Goal: Complete application form

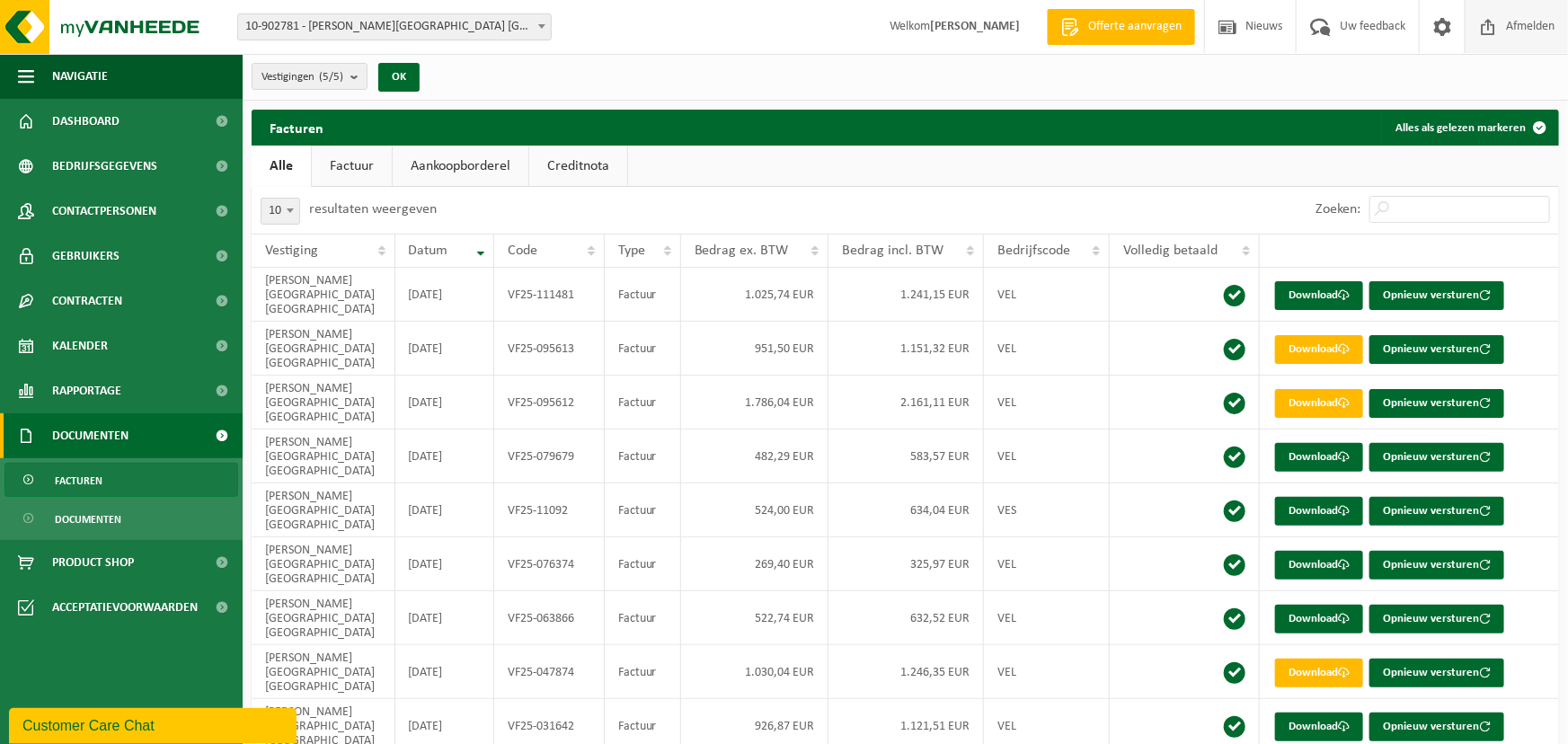
click at [1520, 26] on span "Afmelden" at bounding box center [1530, 27] width 57 height 53
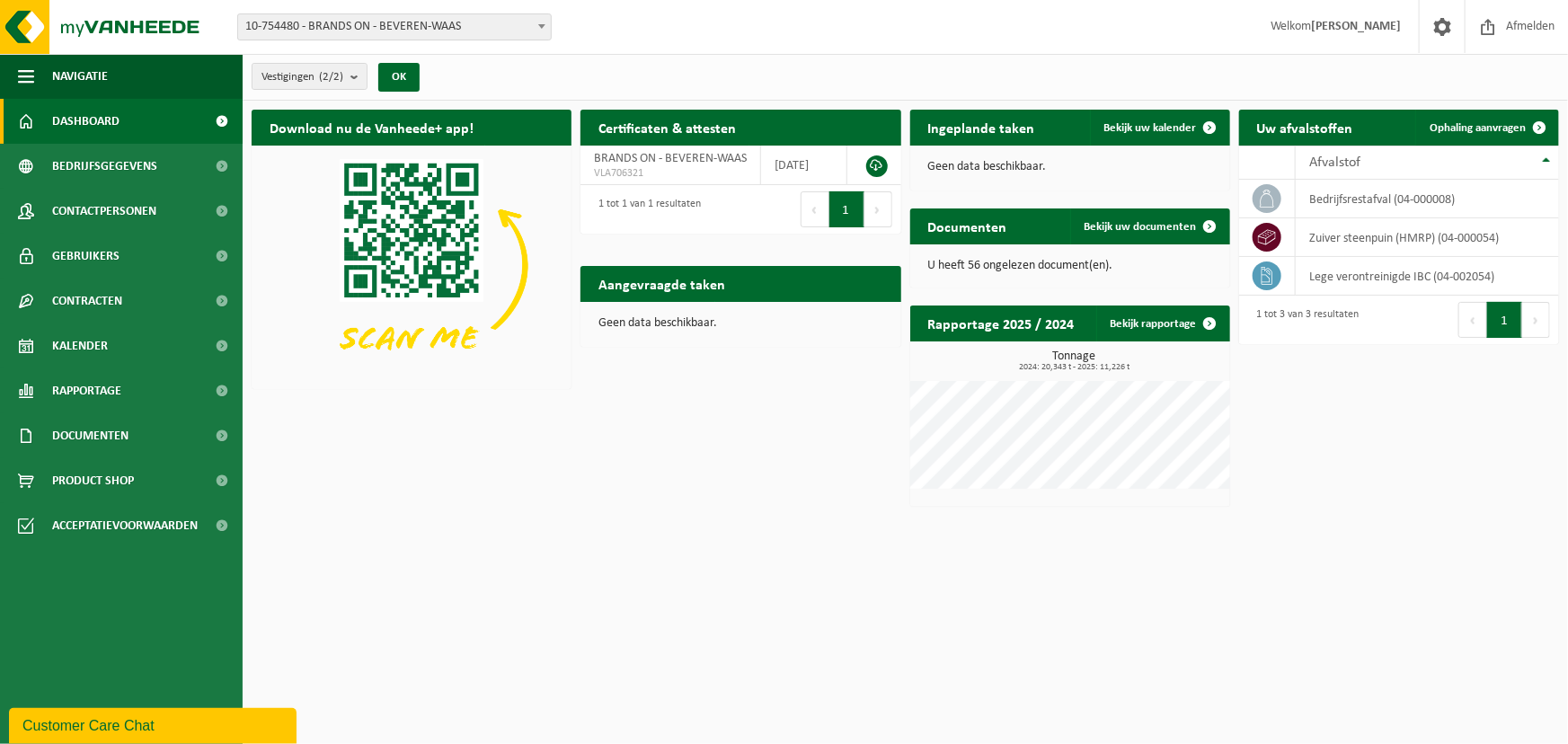
click at [438, 36] on span "10-754480 - BRANDS ON - BEVEREN-WAAS" at bounding box center [395, 28] width 313 height 26
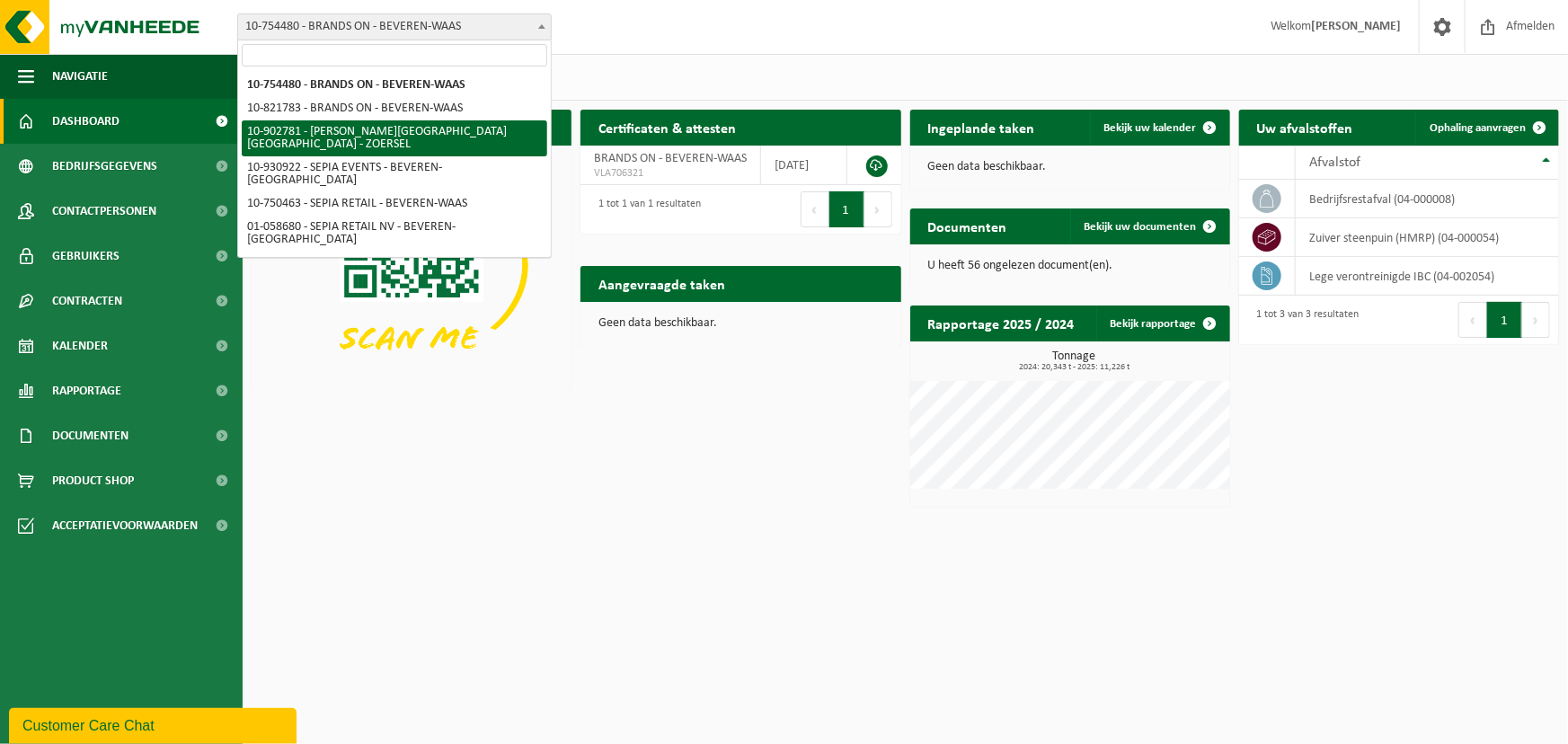
select select "120983"
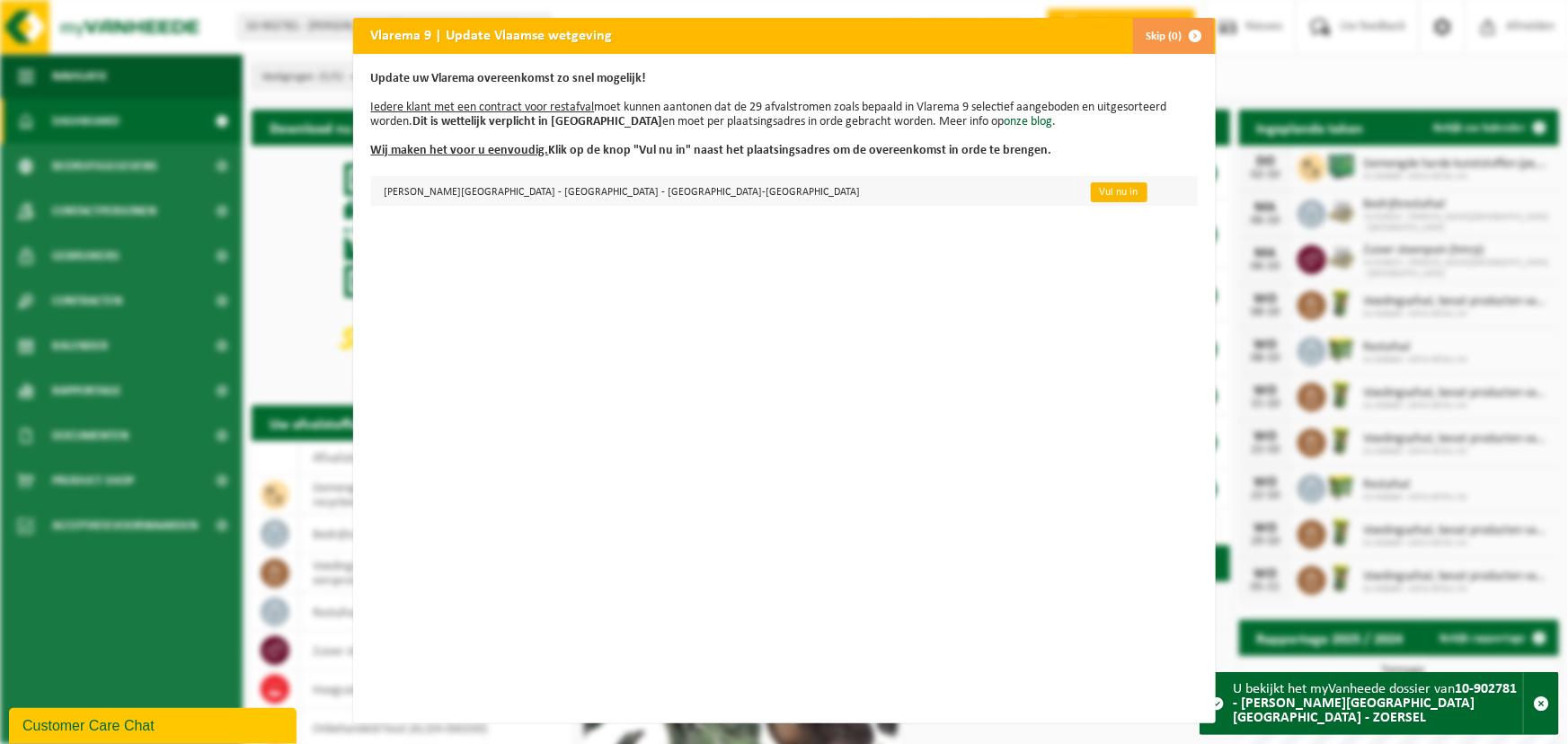
click at [1091, 189] on link "Vul nu in" at bounding box center [1119, 192] width 57 height 20
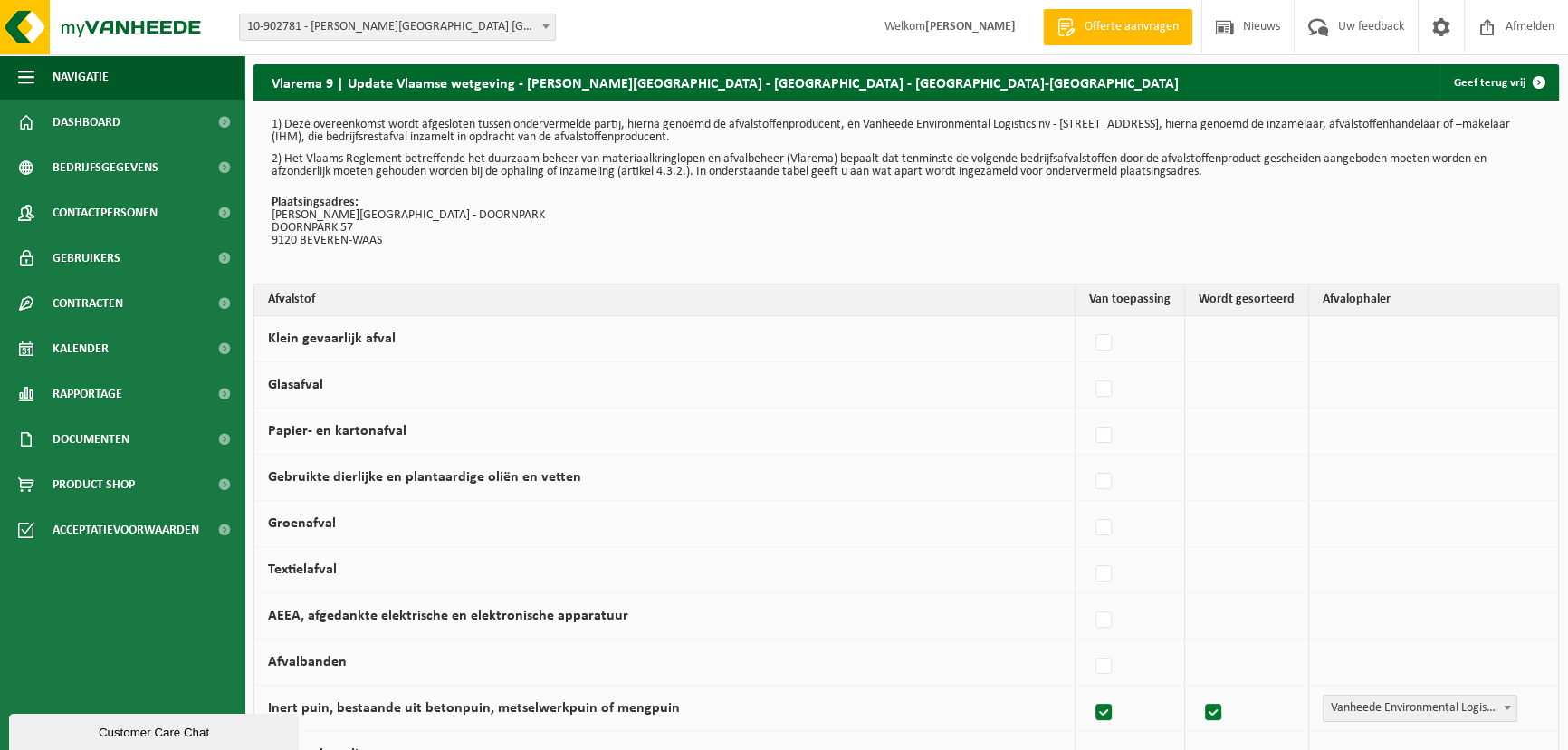
click at [1244, 338] on td at bounding box center [1247, 339] width 124 height 47
click at [1112, 341] on label at bounding box center [1105, 342] width 26 height 27
click at [1089, 320] on input "Klein gevaarlijk afval" at bounding box center [1088, 319] width 1 height 1
checkbox input "true"
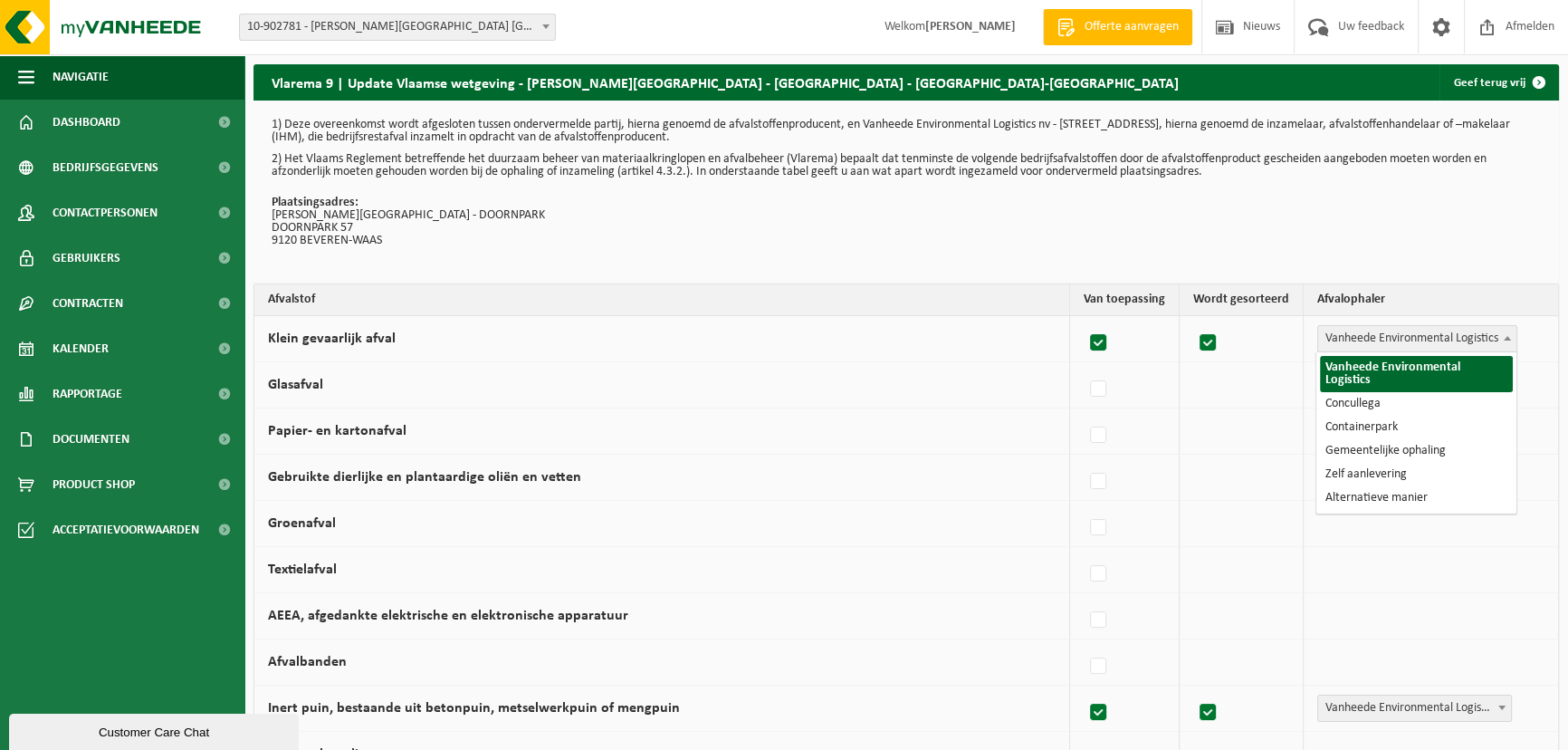
click at [1334, 334] on span "Vanheede Environmental Logistics" at bounding box center [1417, 339] width 198 height 26
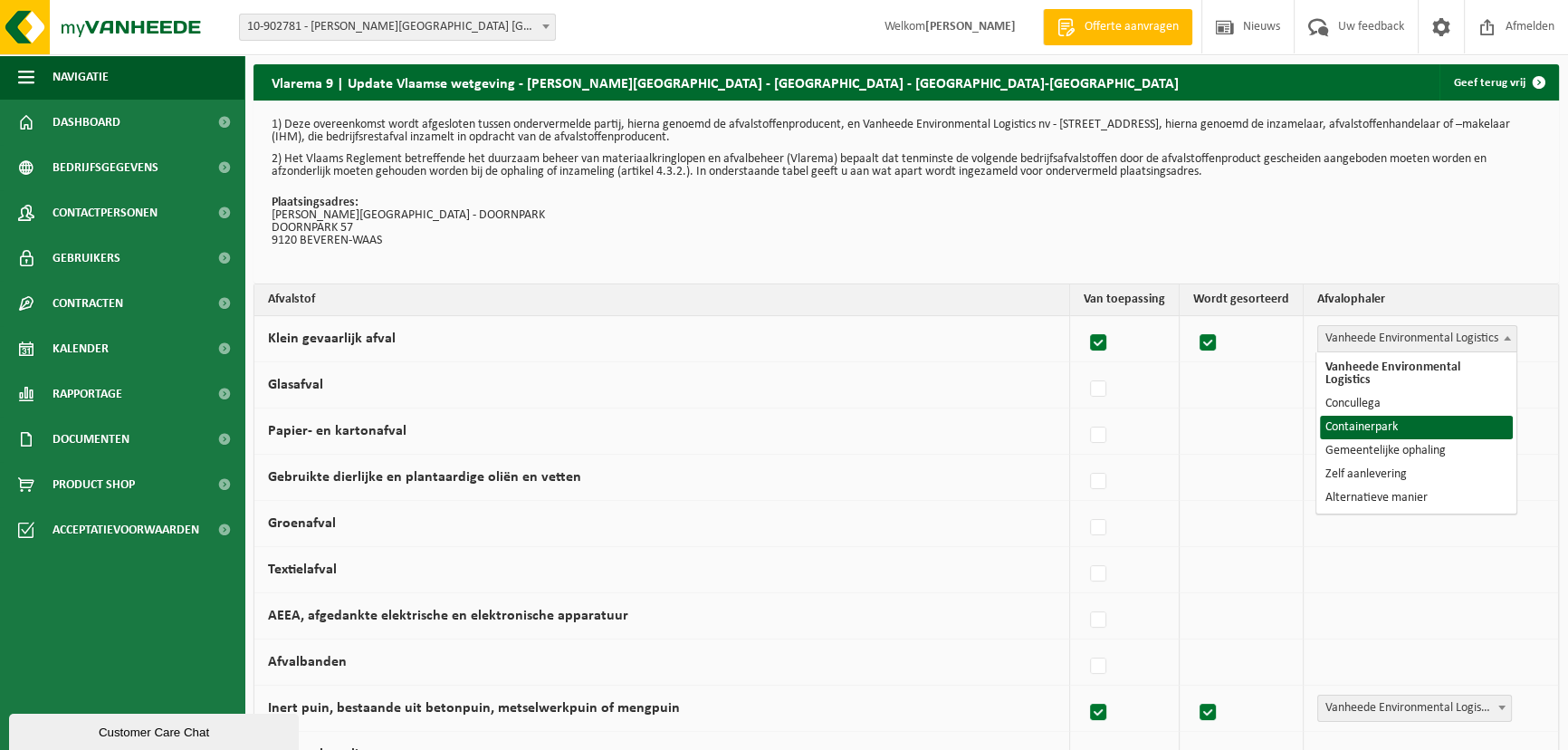
select select "Containerpark"
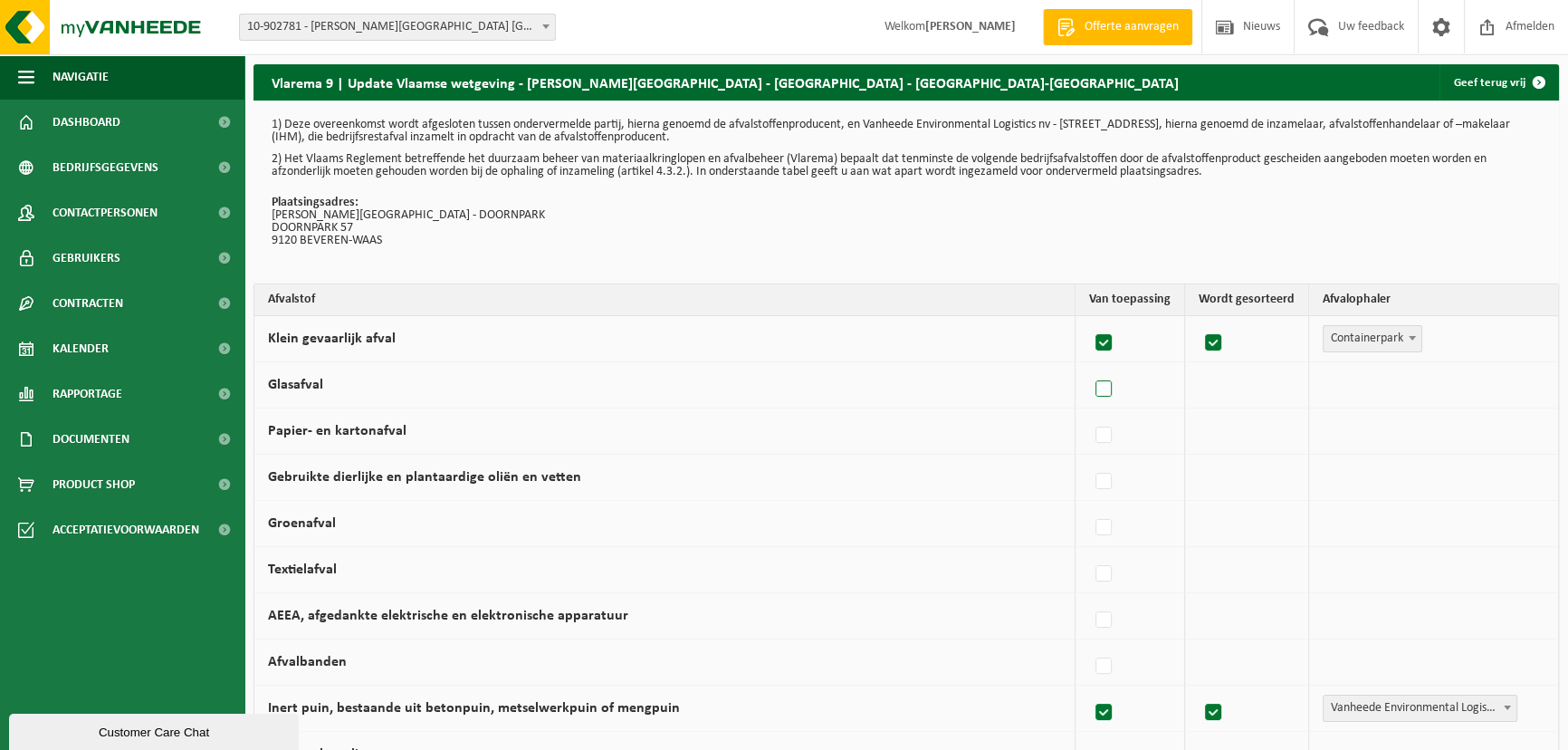
click at [1117, 390] on label at bounding box center [1105, 389] width 26 height 27
click at [1089, 367] on input "Glasafval" at bounding box center [1088, 366] width 1 height 1
checkbox input "true"
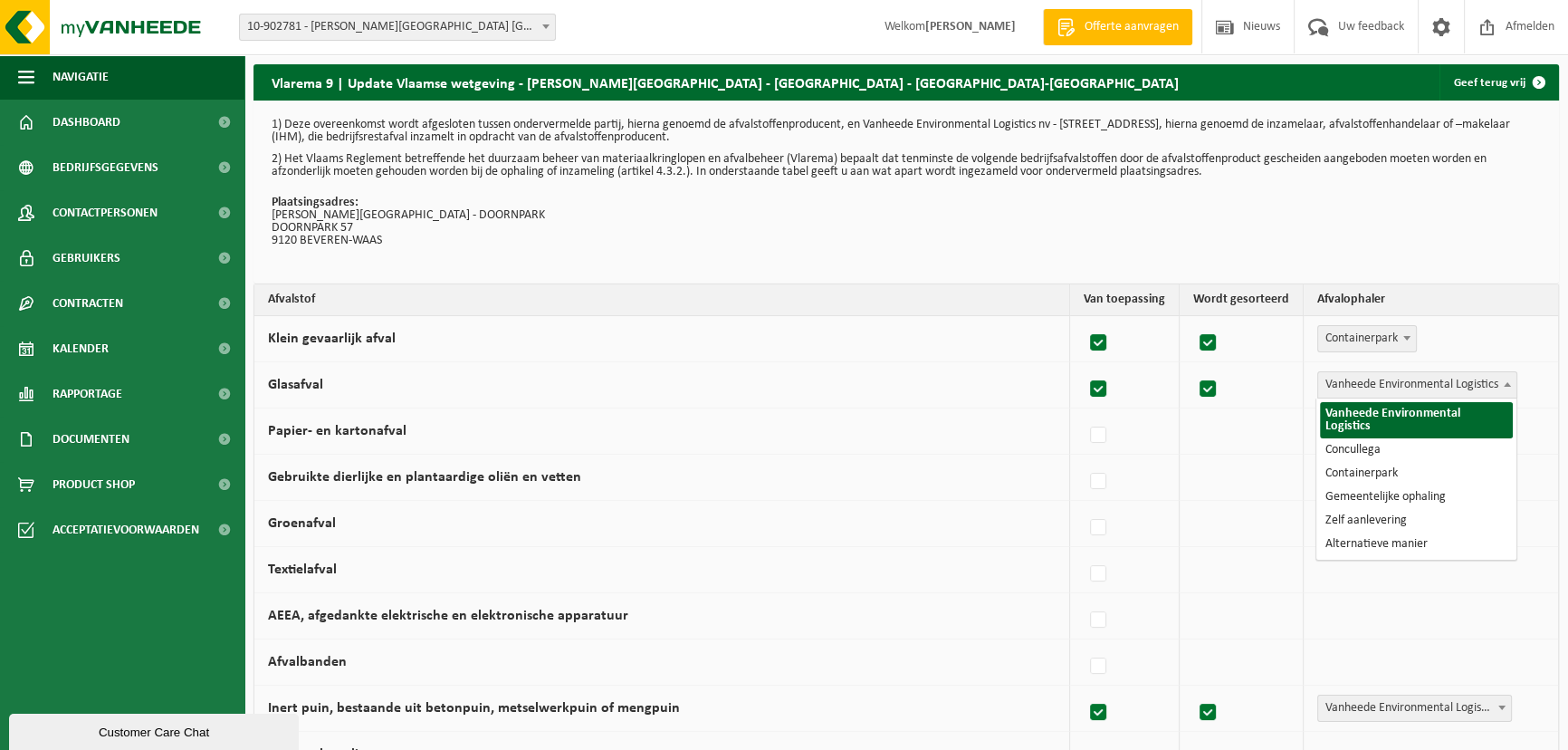
click at [1339, 378] on span "Vanheede Environmental Logistics" at bounding box center [1417, 385] width 198 height 26
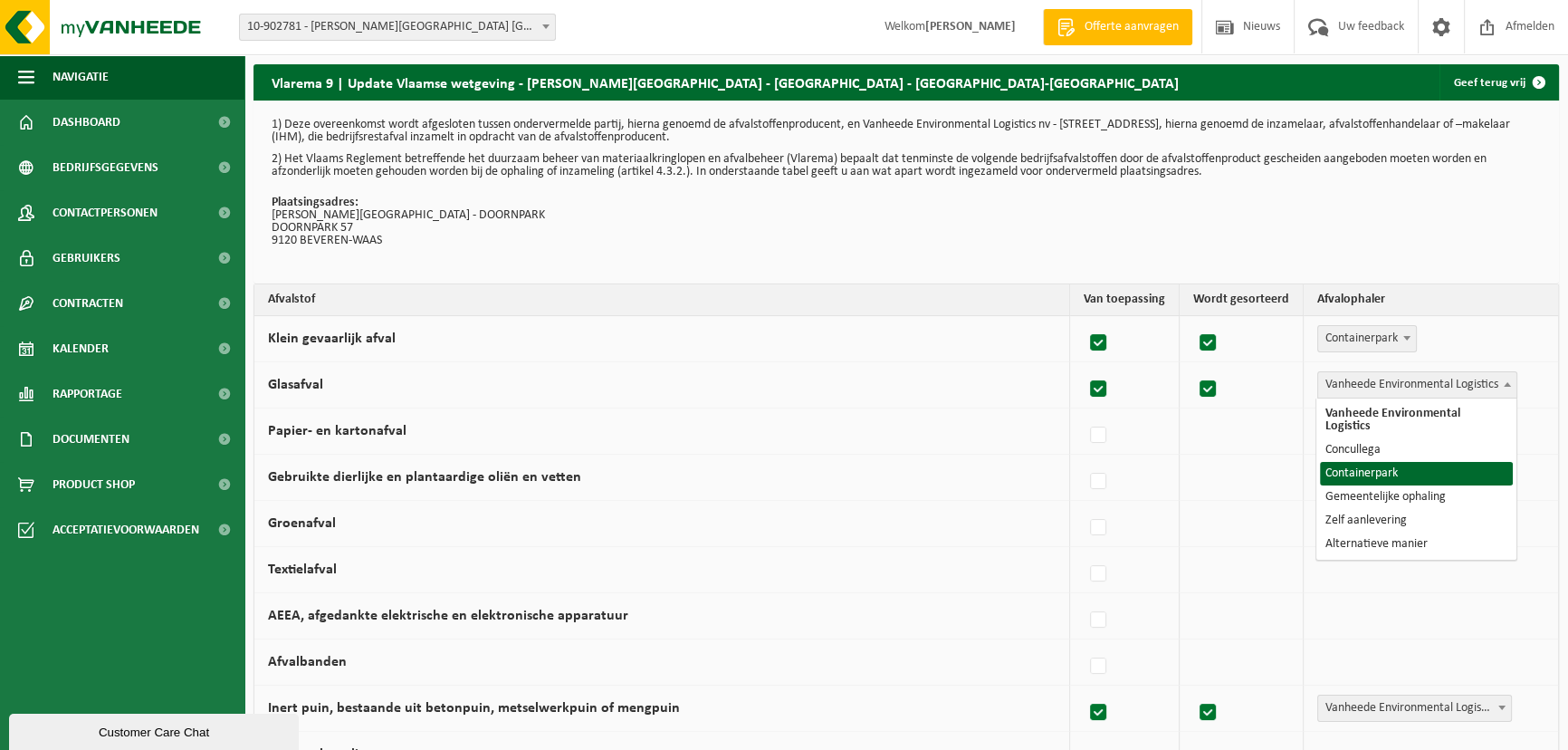
select select "Containerpark"
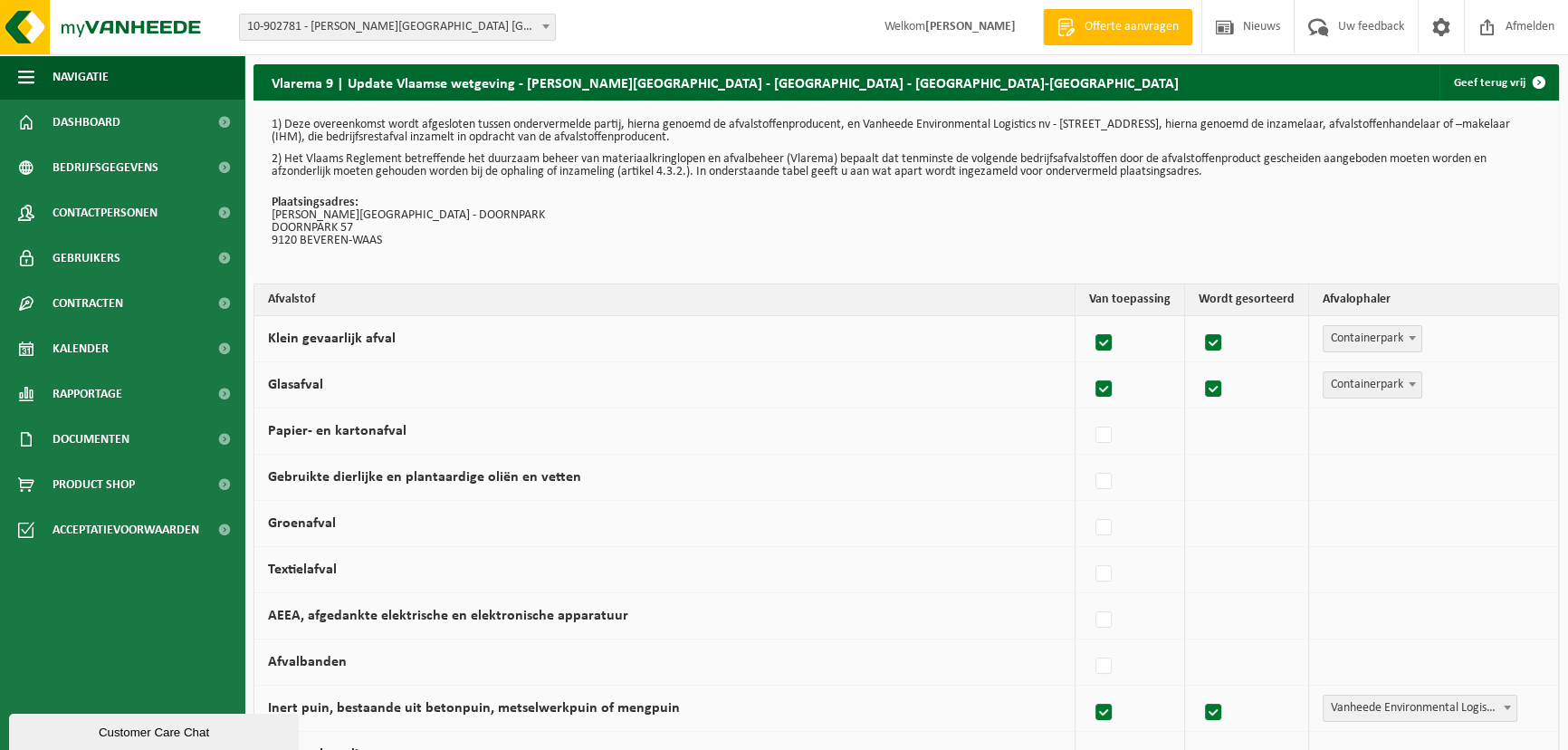
click at [1117, 430] on label at bounding box center [1105, 435] width 26 height 27
click at [1089, 413] on input "Papier- en kartonafval" at bounding box center [1088, 412] width 1 height 1
checkbox input "true"
click at [1450, 428] on span "Vanheede Environmental Logistics" at bounding box center [1417, 432] width 198 height 26
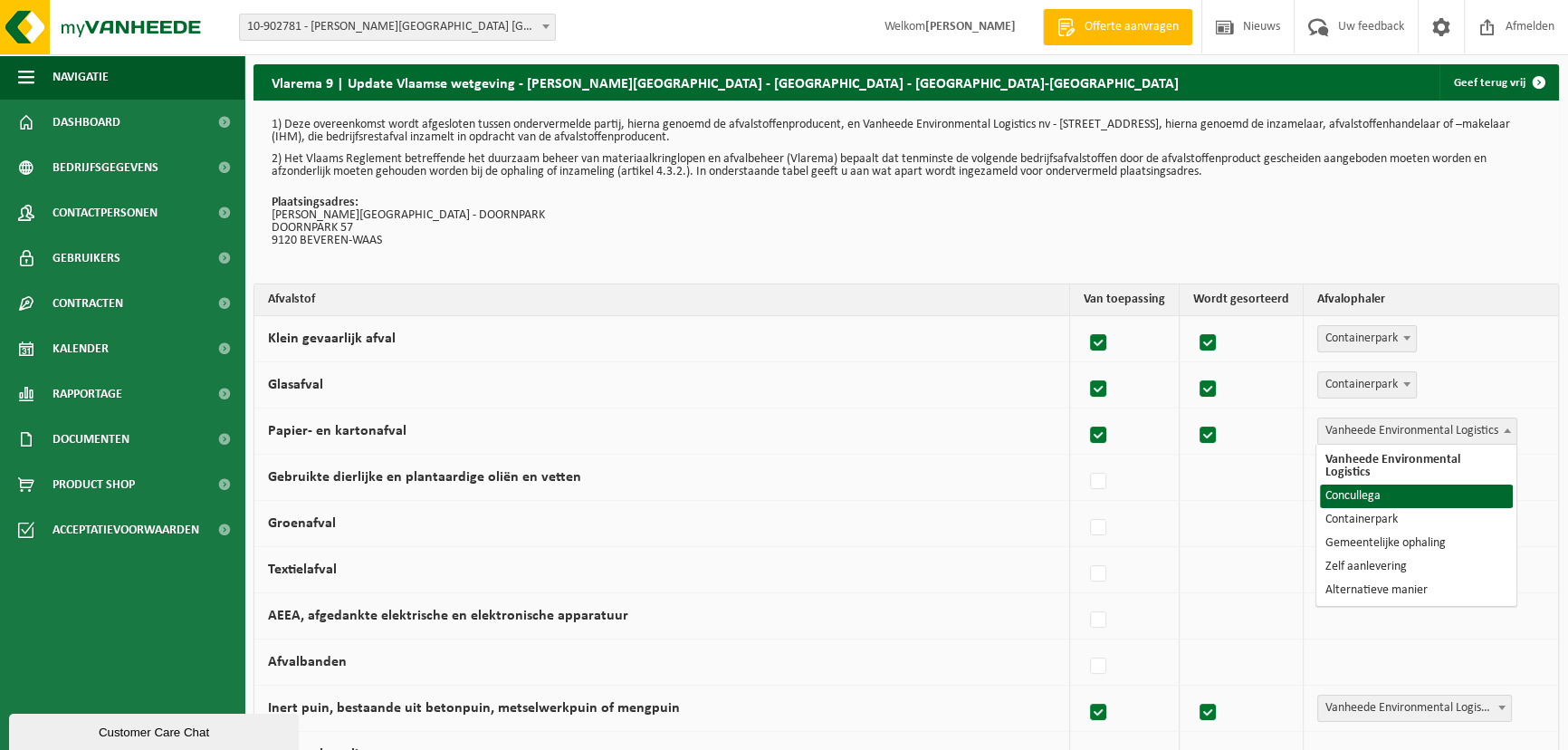
select select "Concullega"
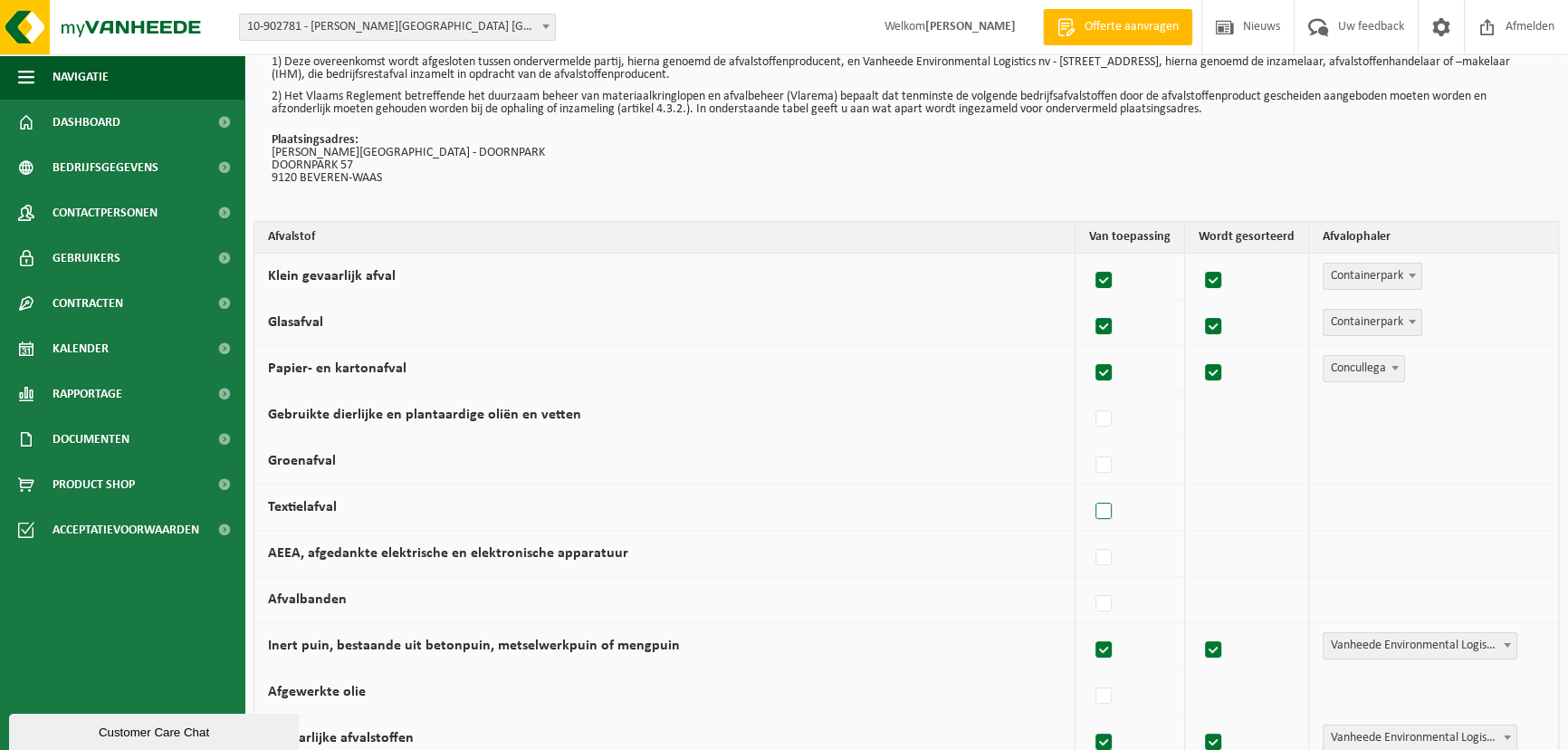
scroll to position [164, 0]
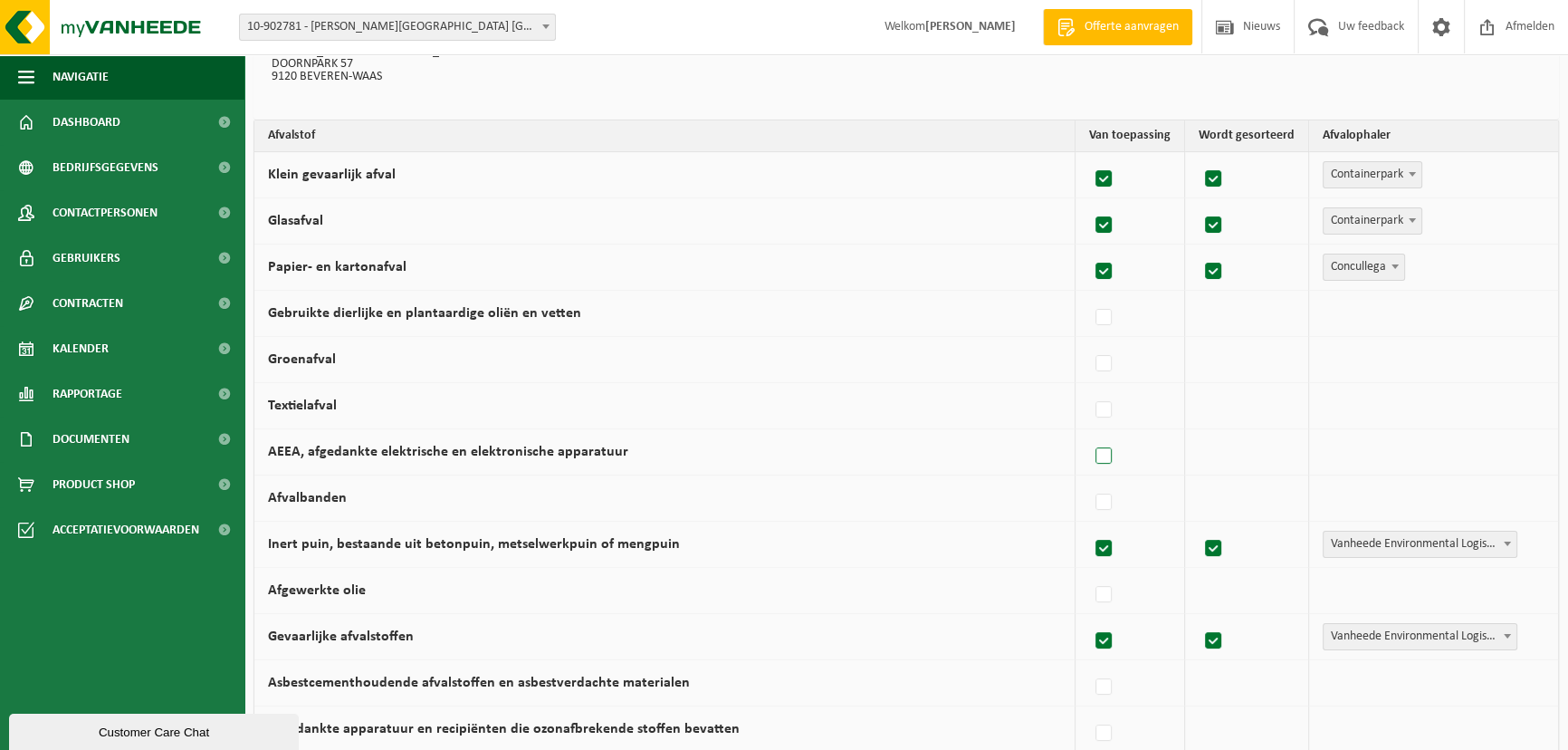
click at [1107, 453] on label at bounding box center [1105, 455] width 26 height 27
click at [1089, 434] on input "AEEA, afgedankte elektrische en elektronische apparatuur" at bounding box center [1088, 433] width 1 height 1
checkbox input "true"
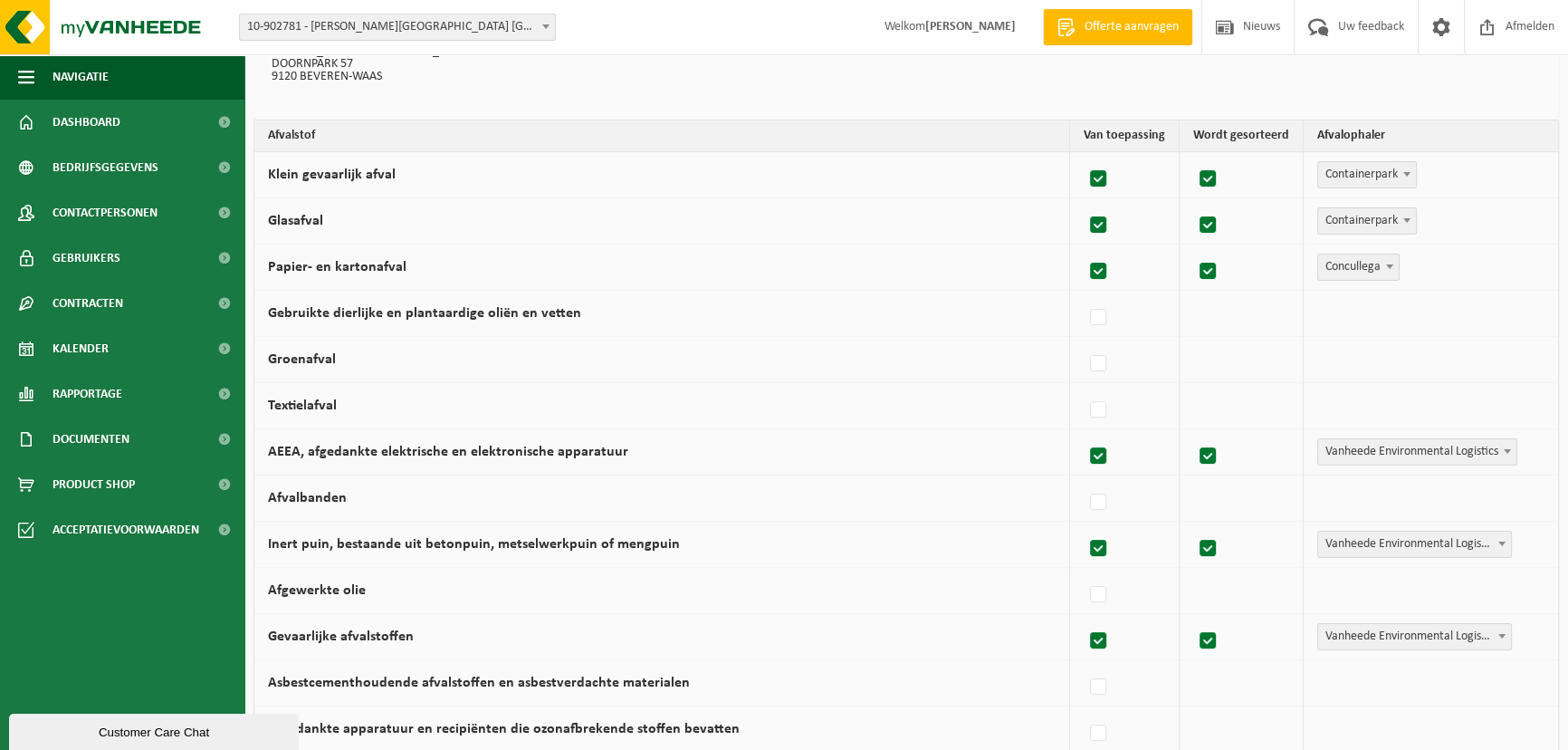
click at [1450, 452] on span "Vanheede Environmental Logistics" at bounding box center [1417, 452] width 198 height 26
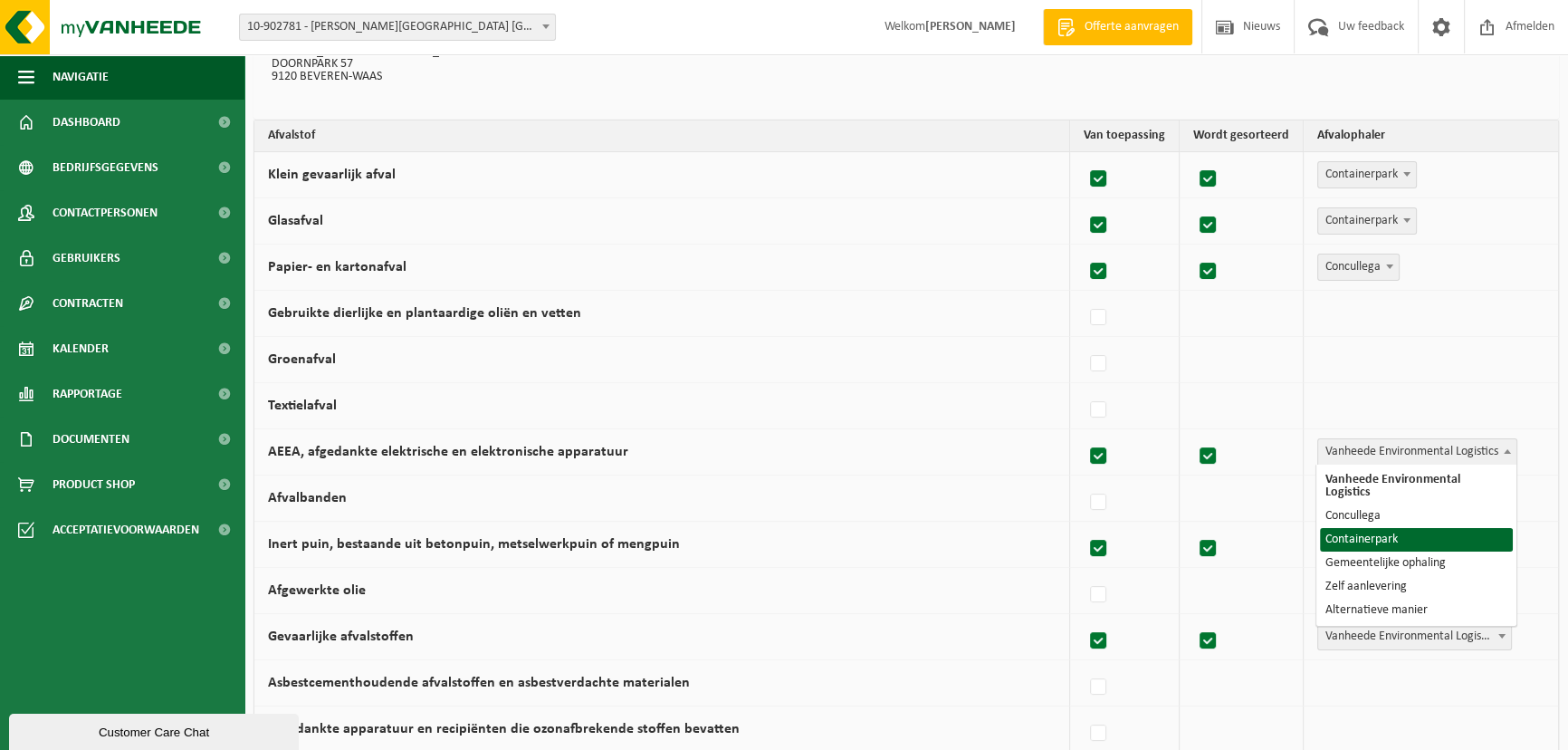
select select "Containerpark"
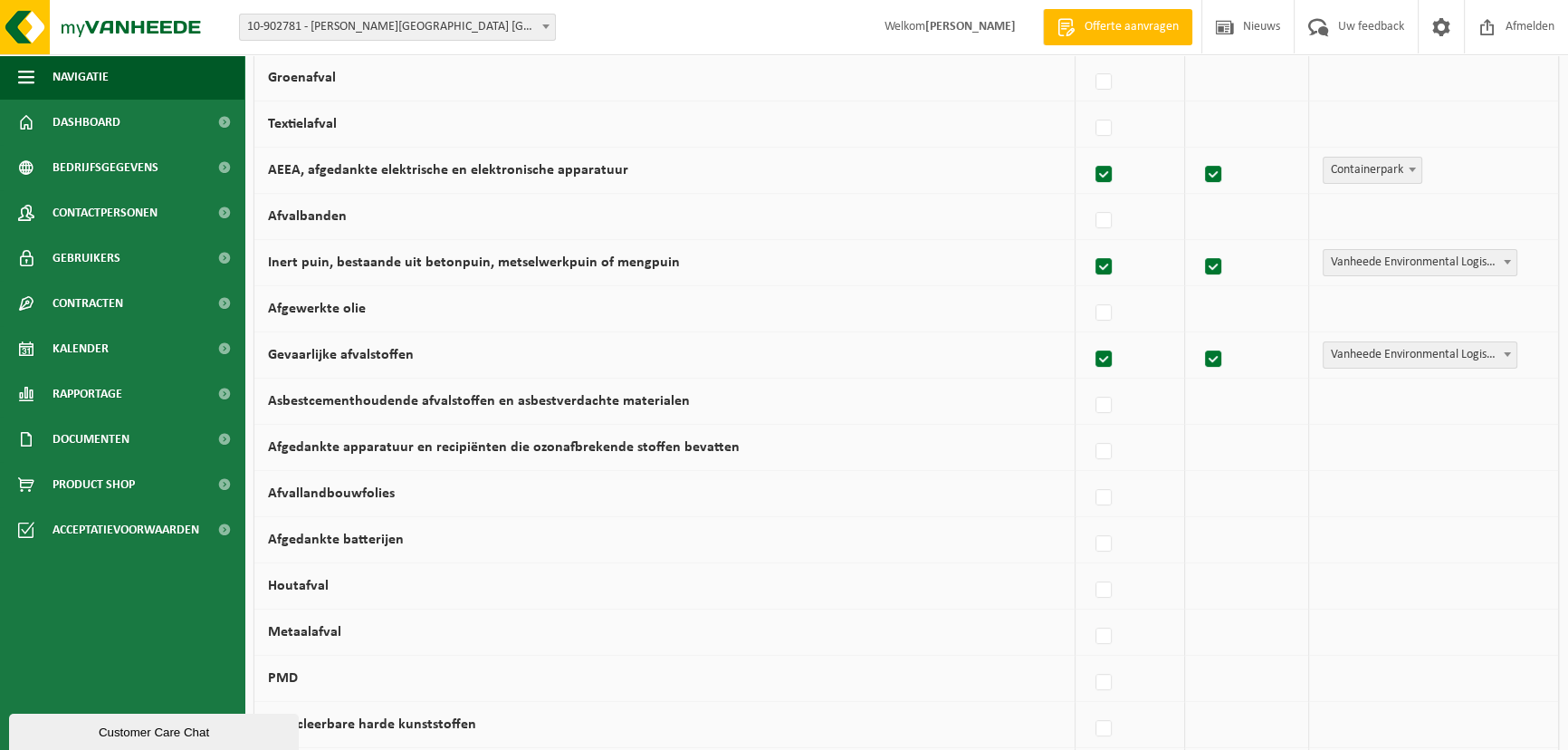
scroll to position [494, 0]
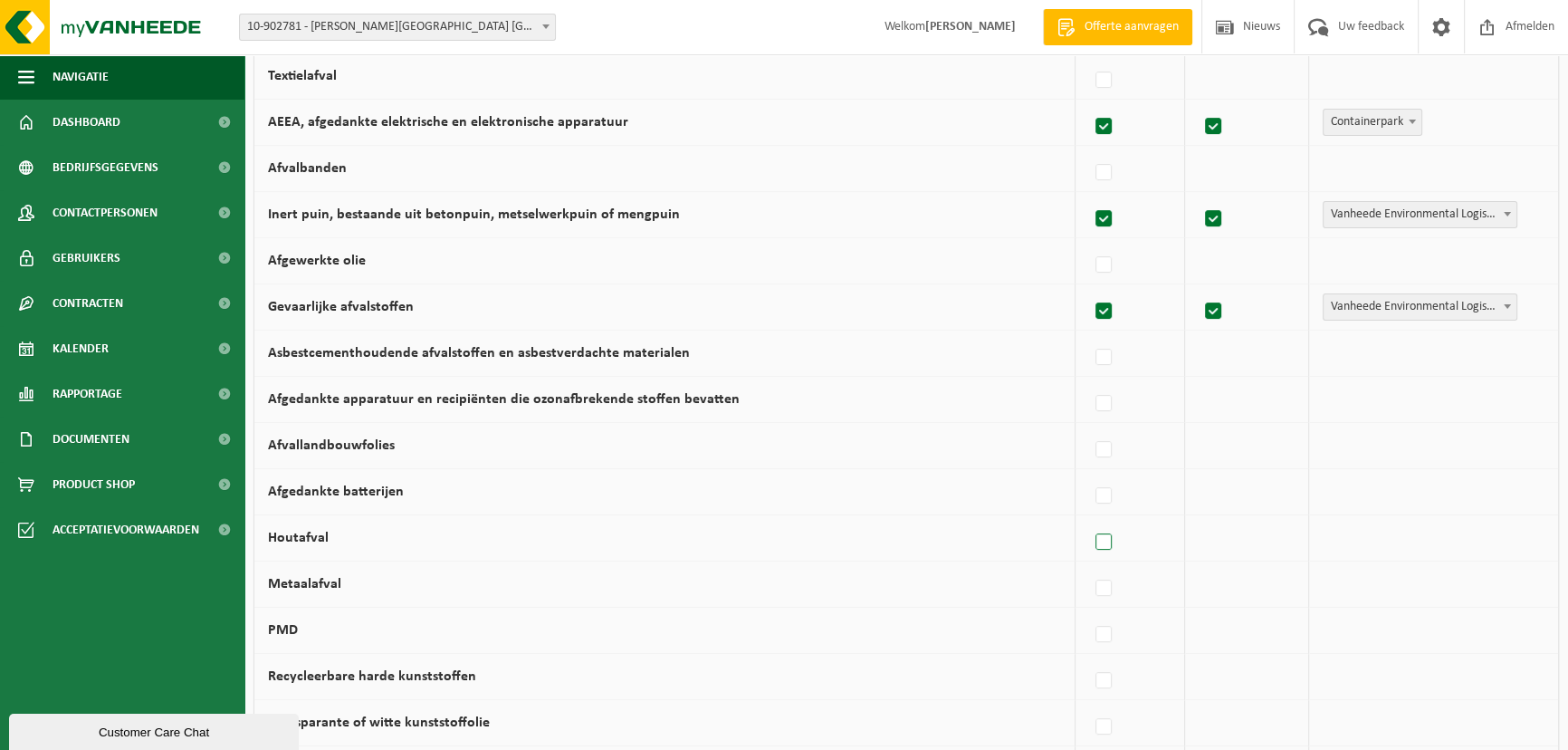
click at [1109, 543] on label at bounding box center [1105, 542] width 26 height 27
click at [1089, 520] on input "Houtafval" at bounding box center [1088, 519] width 1 height 1
checkbox input "true"
click at [1331, 545] on span "Vanheede Environmental Logistics" at bounding box center [1417, 538] width 198 height 26
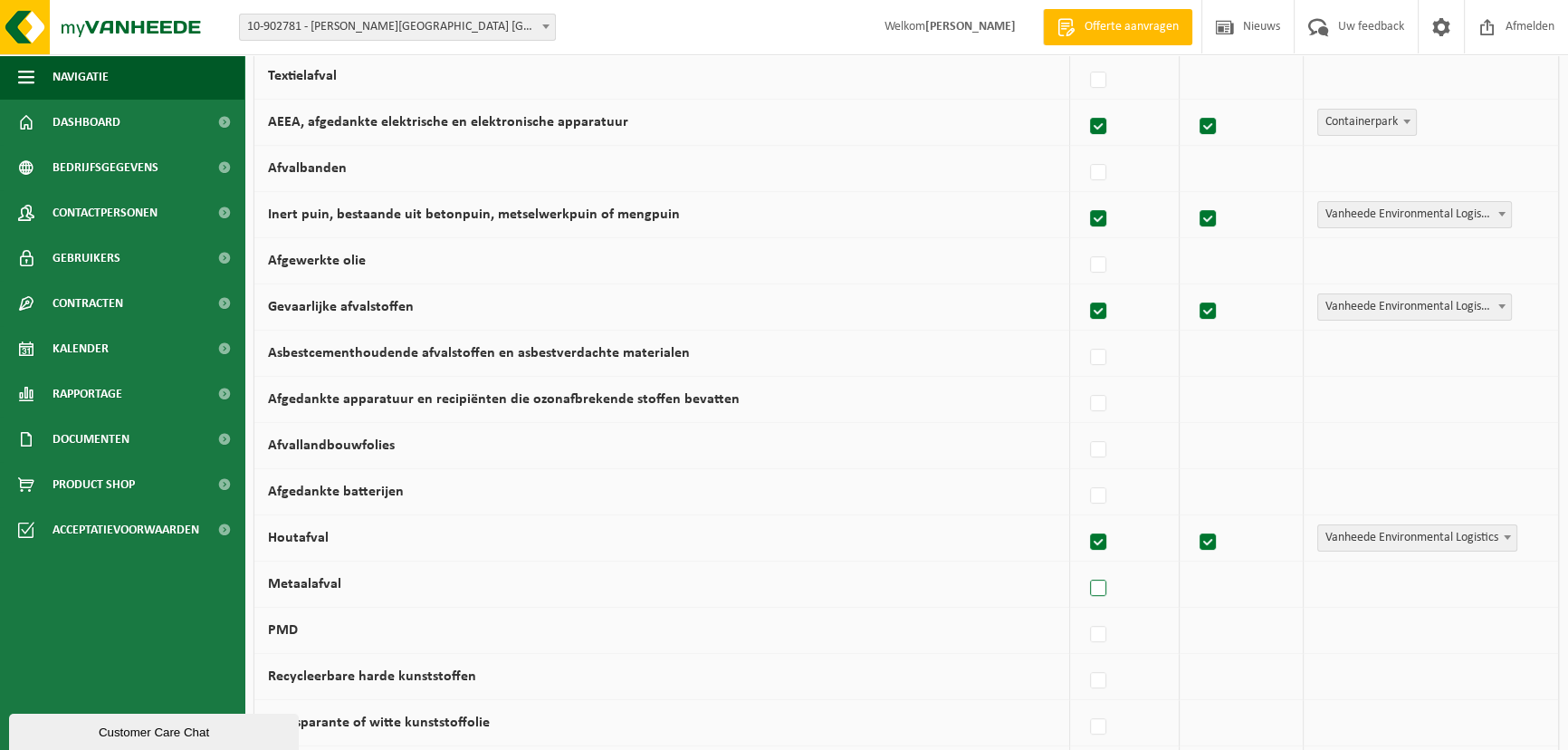
click at [1103, 586] on label at bounding box center [1099, 588] width 26 height 27
click at [1084, 566] on input "Metaalafval" at bounding box center [1083, 565] width 1 height 1
checkbox input "true"
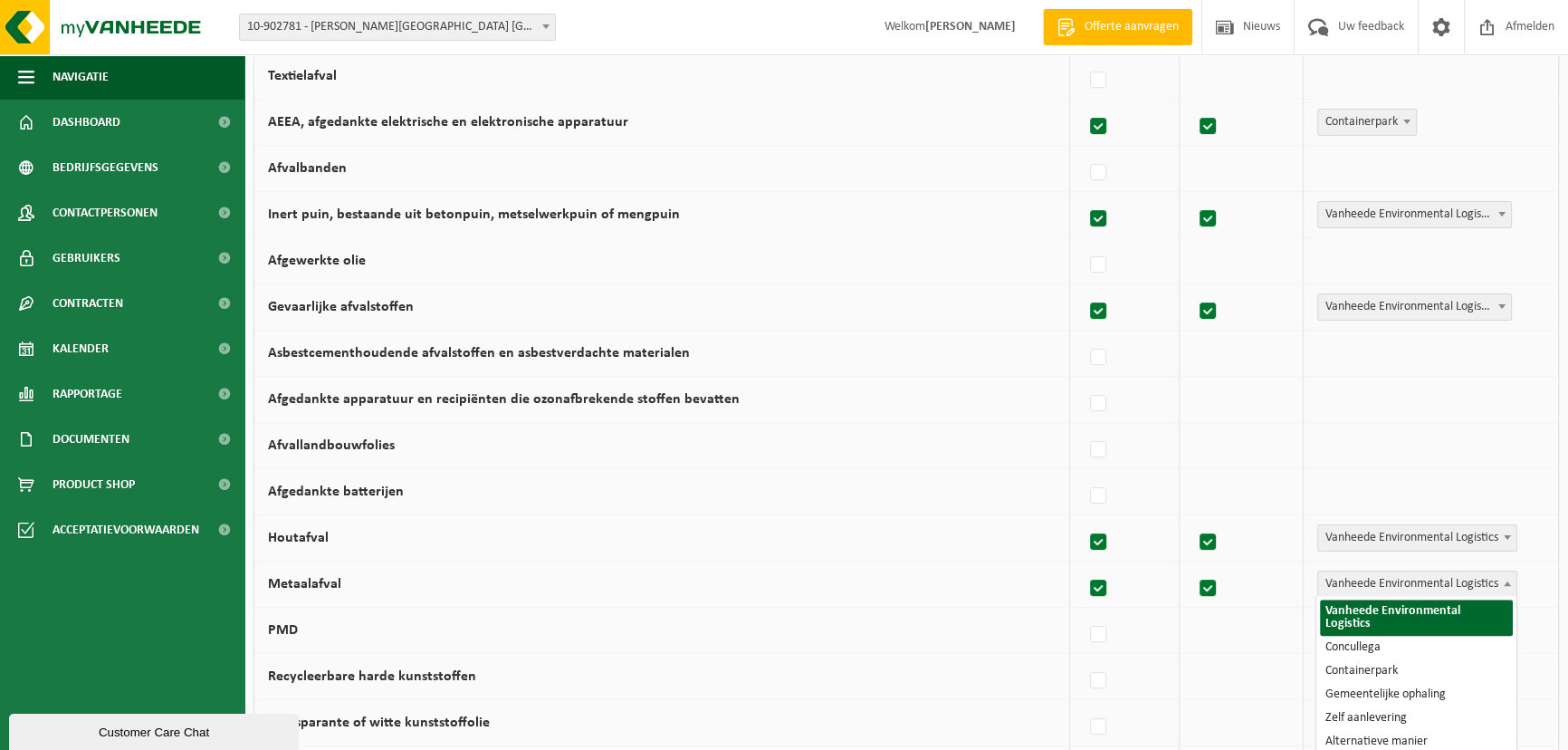
drag, startPoint x: 1319, startPoint y: 574, endPoint x: 1328, endPoint y: 579, distance: 10.3
click at [1322, 576] on span "Vanheede Environmental Logistics" at bounding box center [1417, 584] width 198 height 26
select select "Concullega"
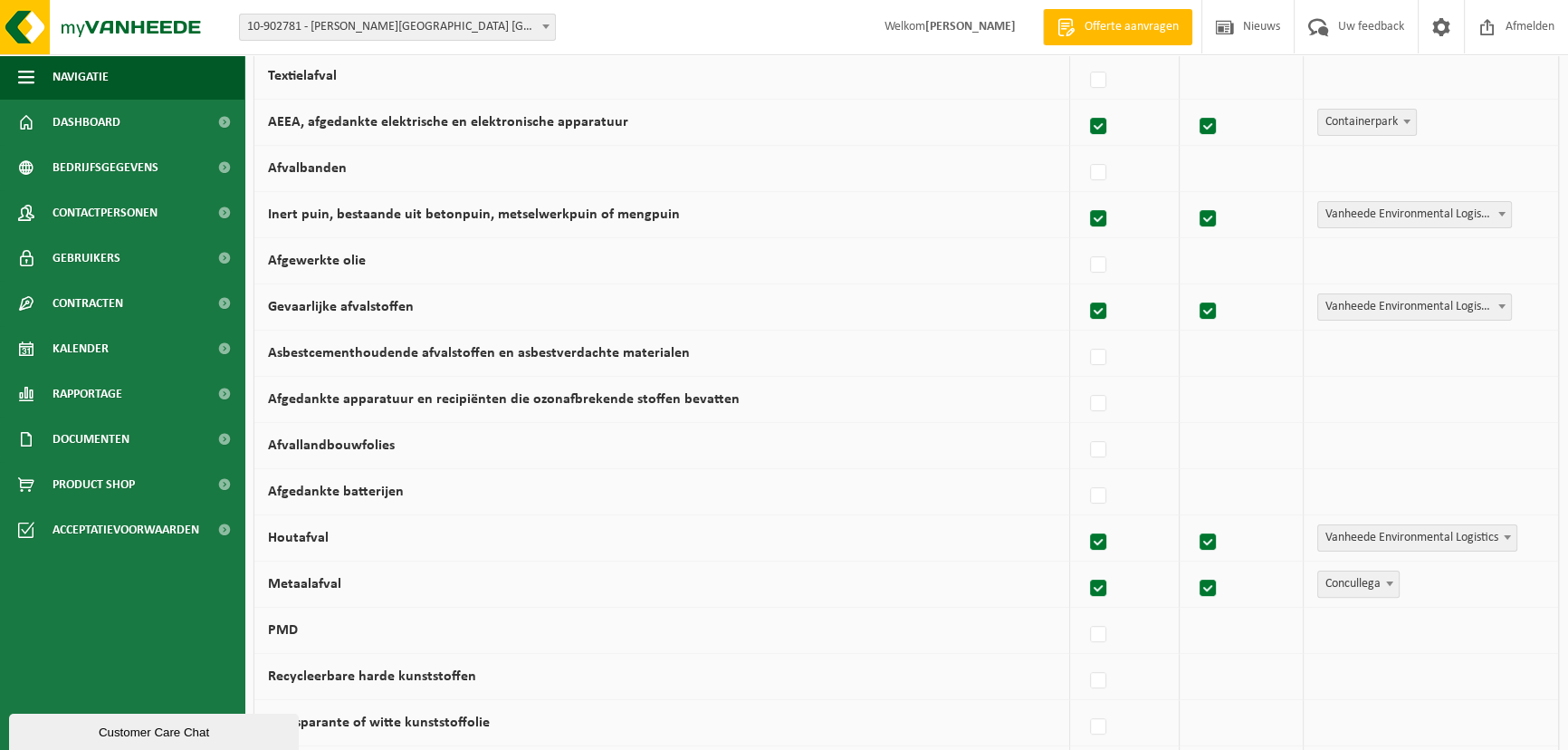
drag, startPoint x: 1101, startPoint y: 634, endPoint x: 1117, endPoint y: 629, distance: 16.8
click at [1105, 634] on label at bounding box center [1099, 634] width 26 height 27
click at [1084, 612] on input "PMD" at bounding box center [1083, 611] width 1 height 1
checkbox input "true"
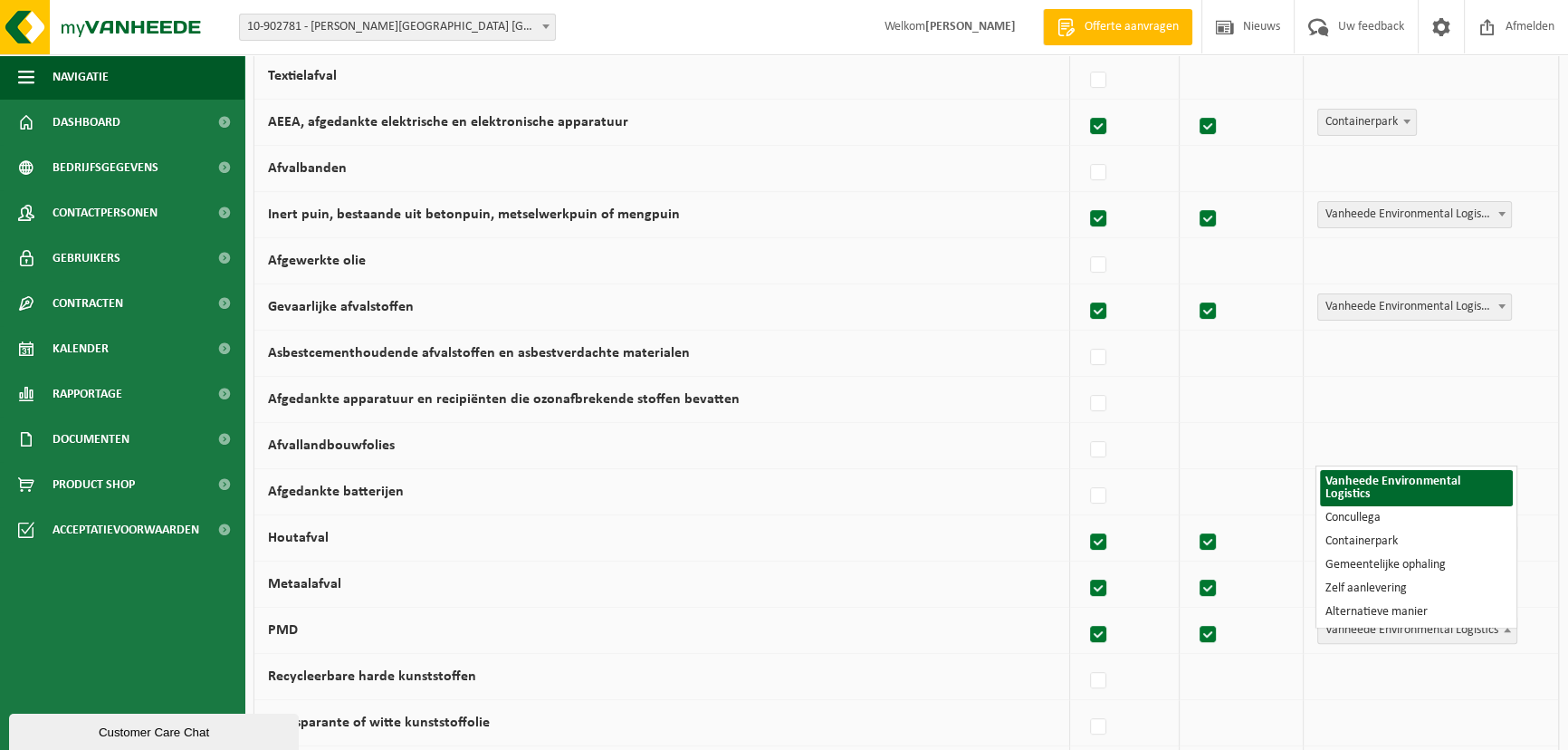
click at [1361, 629] on span "Vanheede Environmental Logistics" at bounding box center [1417, 631] width 198 height 26
select select "Concullega"
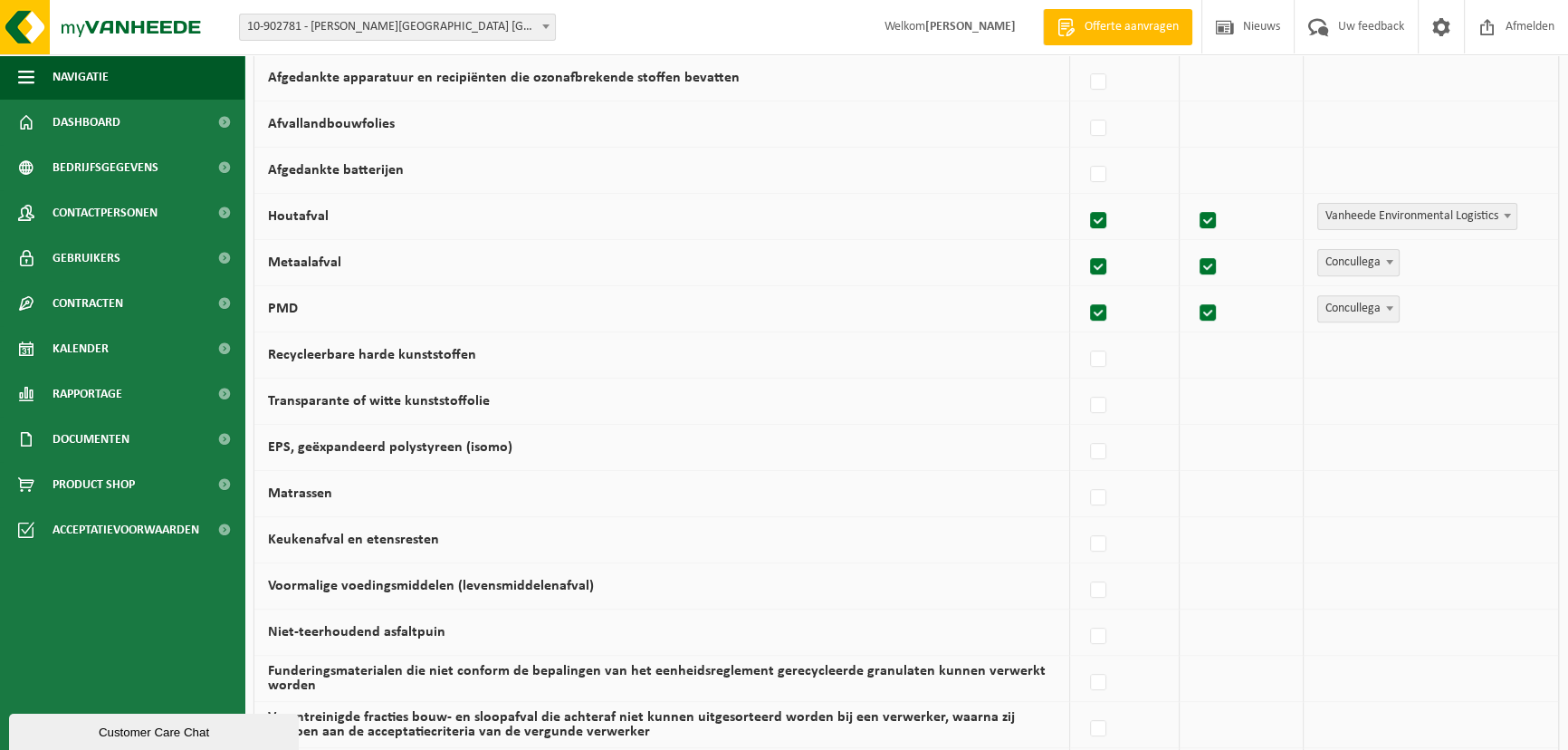
scroll to position [823, 0]
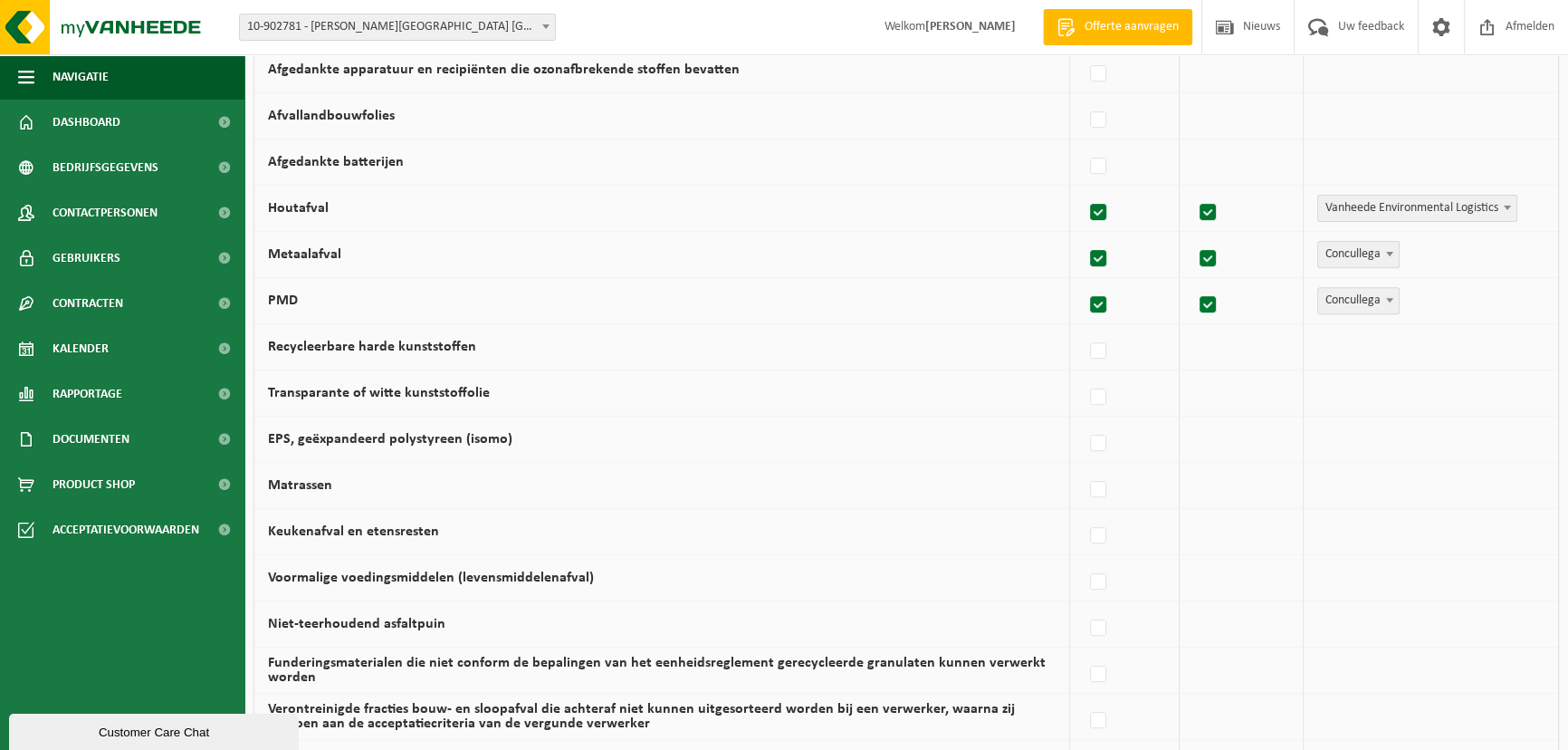
click at [1110, 332] on div at bounding box center [1125, 346] width 81 height 37
click at [1107, 341] on label at bounding box center [1099, 351] width 26 height 27
click at [1084, 328] on input "Recycleerbare harde kunststoffen" at bounding box center [1083, 327] width 1 height 1
checkbox input "true"
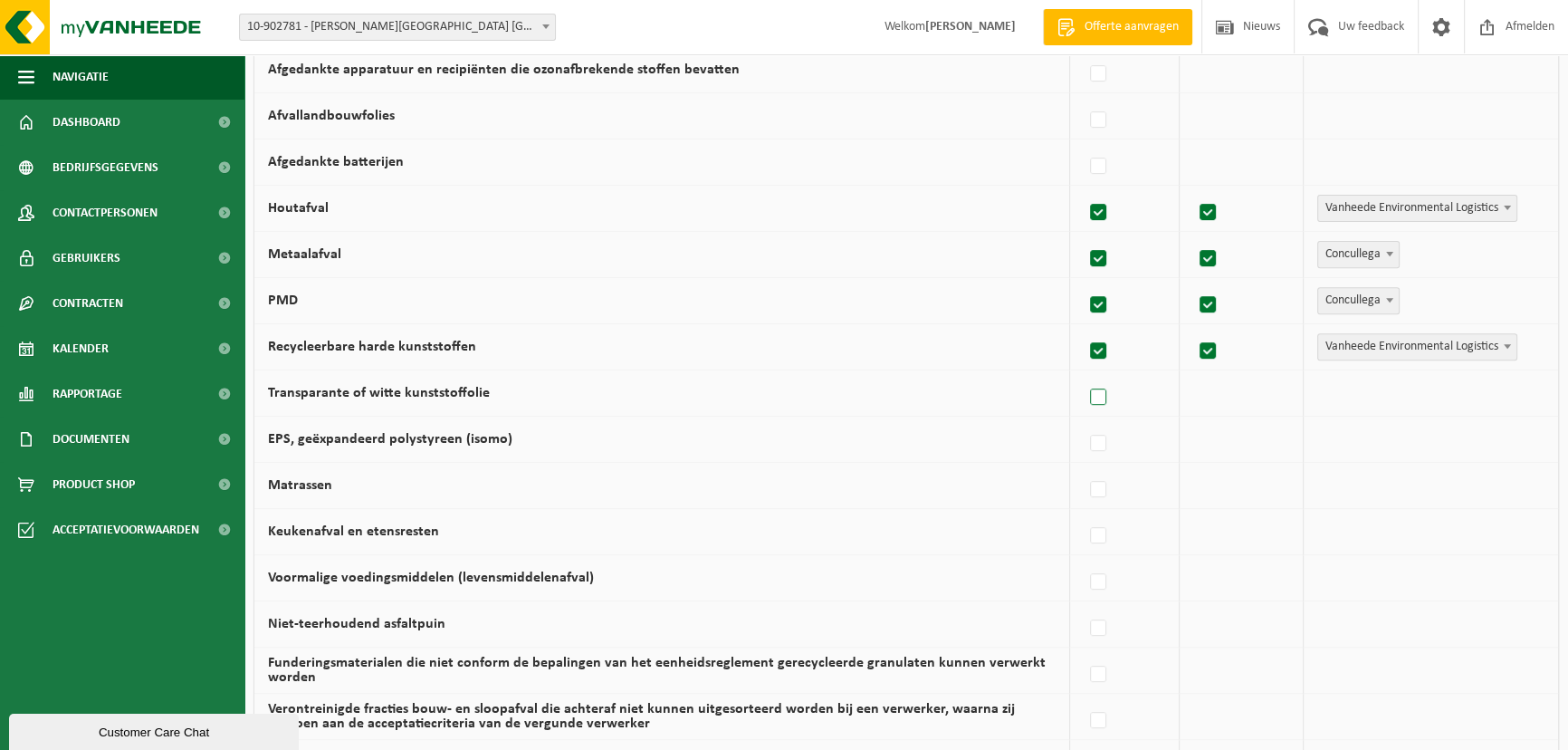
click at [1106, 390] on label at bounding box center [1099, 397] width 26 height 27
click at [1084, 375] on input "Transparante of witte kunststoffolie" at bounding box center [1083, 374] width 1 height 1
checkbox input "true"
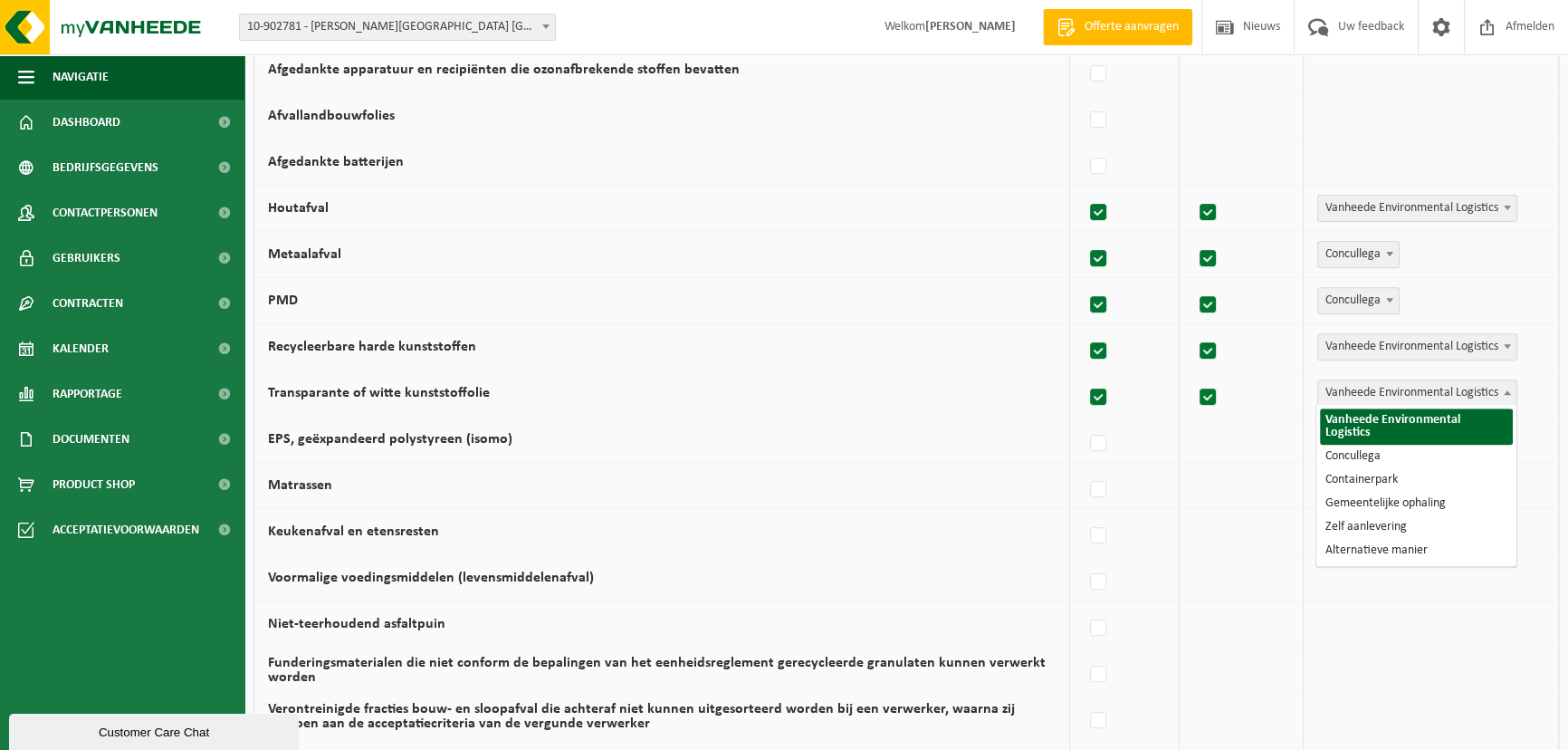
click at [1377, 390] on span "Vanheede Environmental Logistics" at bounding box center [1417, 393] width 198 height 26
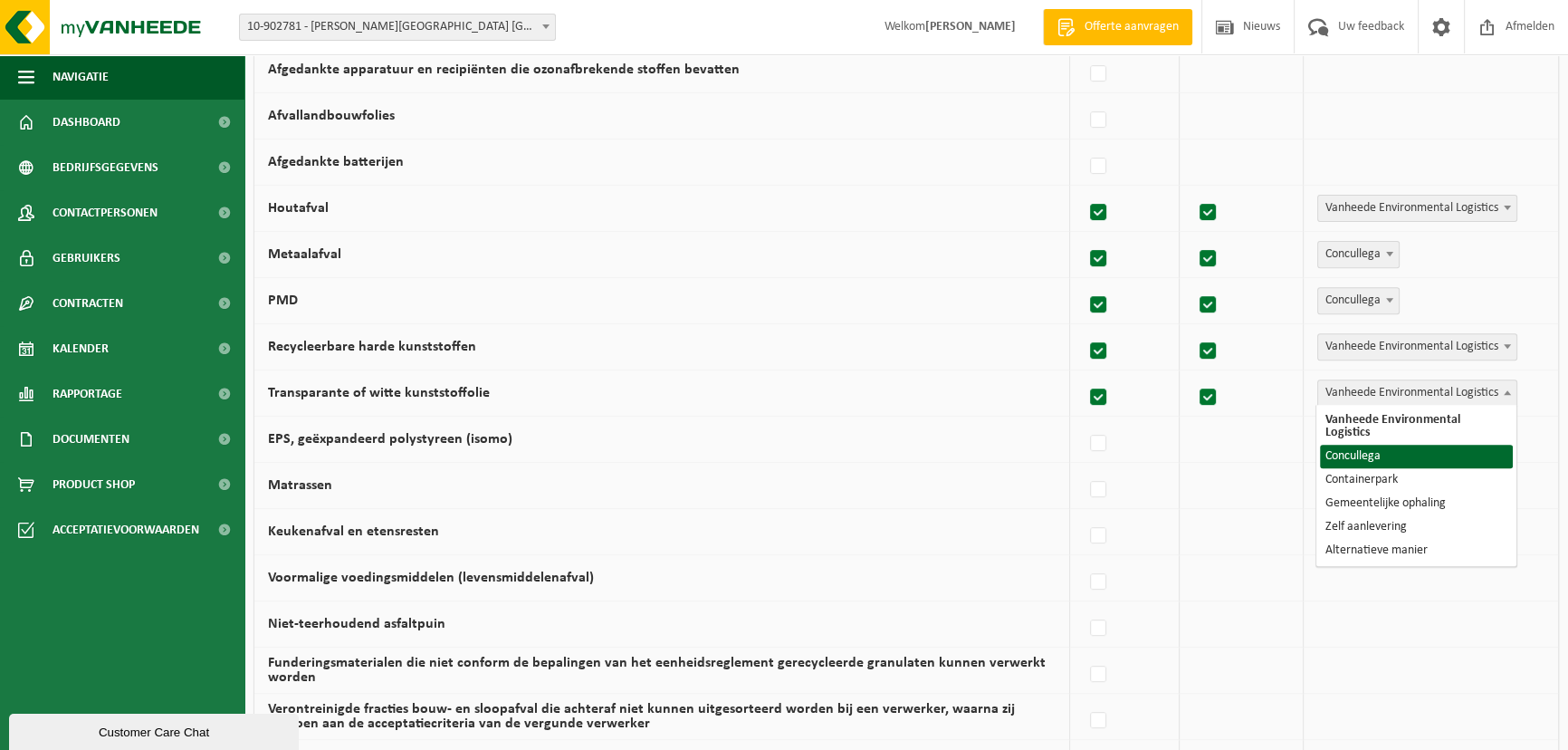
select select "Concullega"
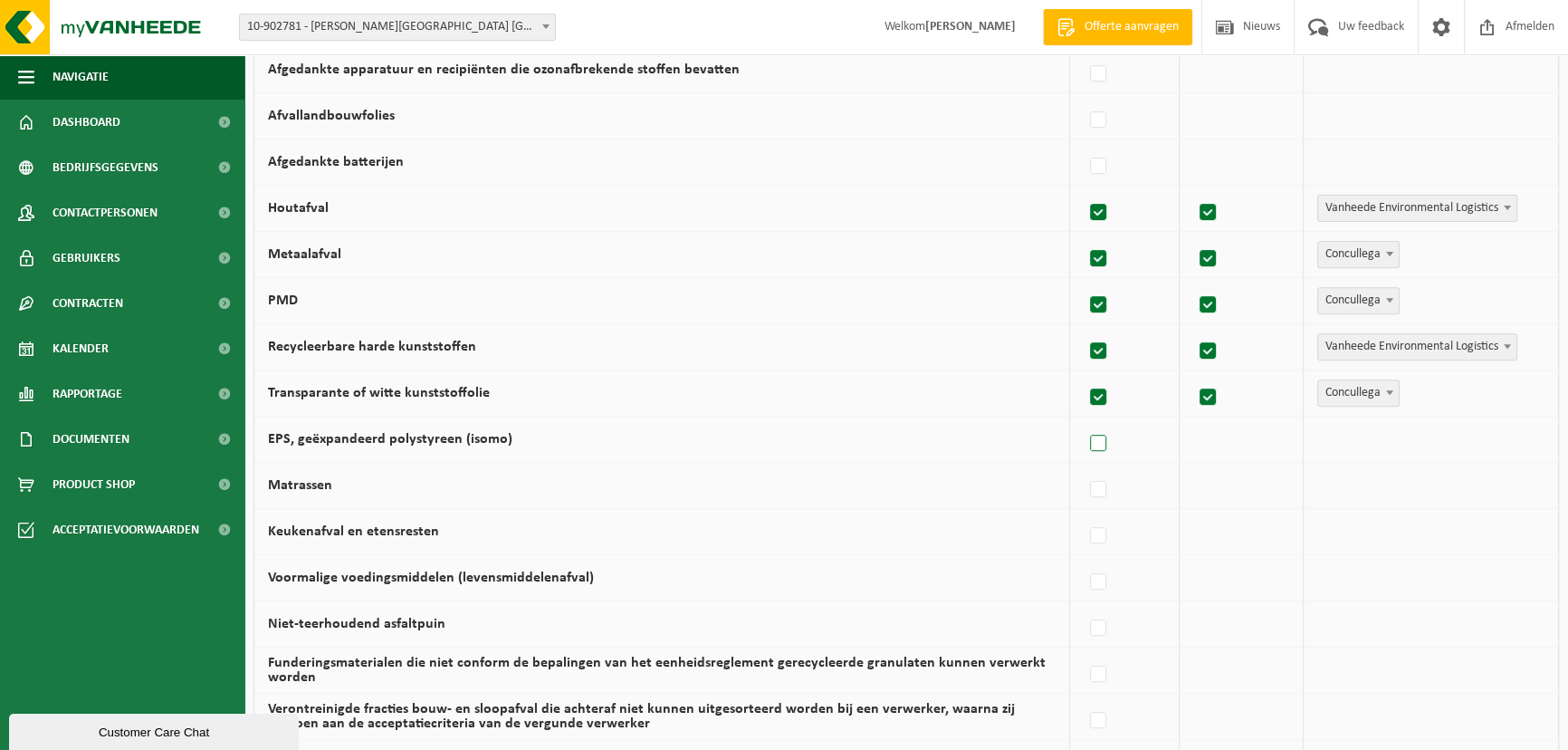
click at [1097, 438] on label at bounding box center [1099, 443] width 26 height 27
click at [1084, 421] on input "EPS, geëxpandeerd polystyreen (isomo)" at bounding box center [1083, 421] width 1 height 1
checkbox input "true"
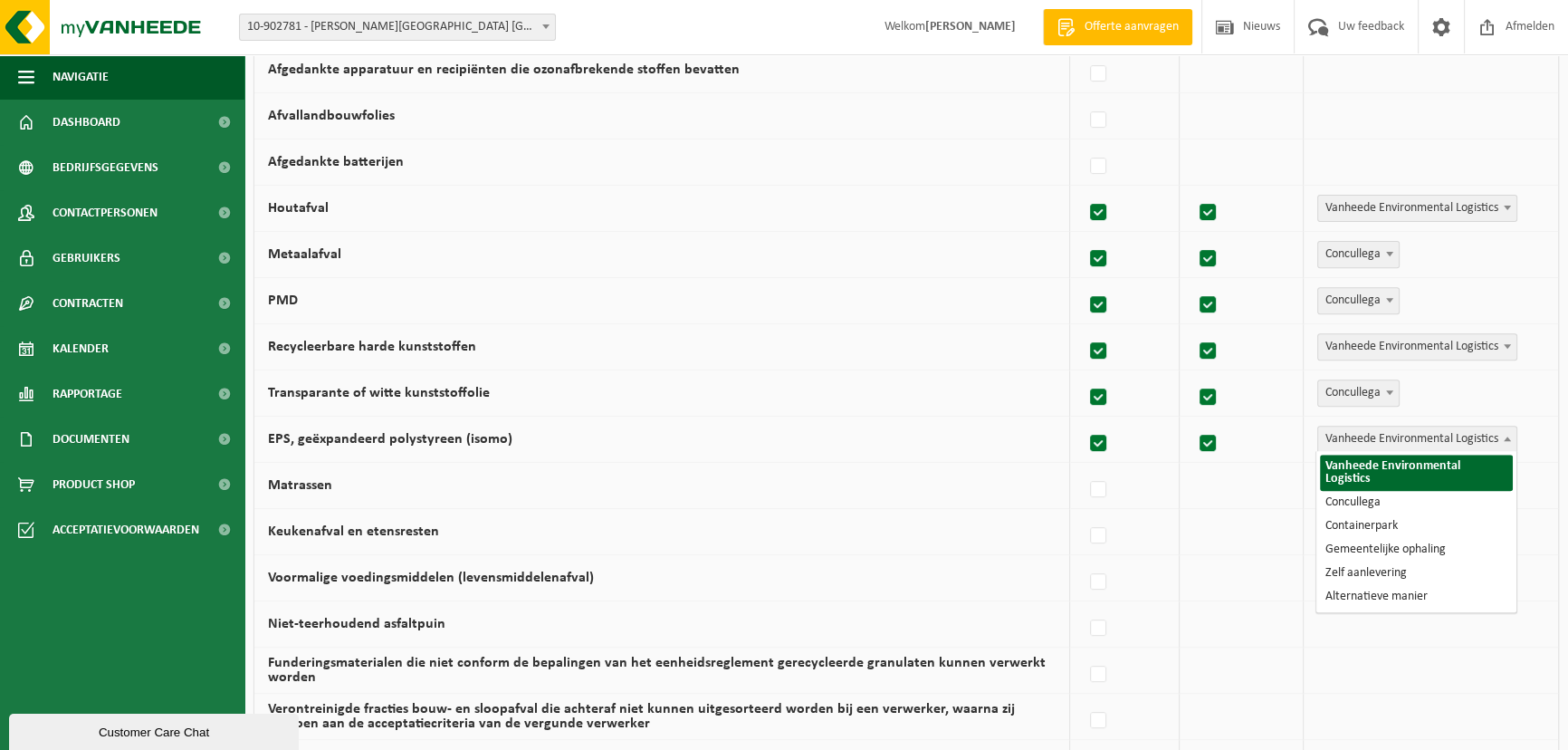
click at [1367, 429] on span "Vanheede Environmental Logistics" at bounding box center [1417, 439] width 198 height 26
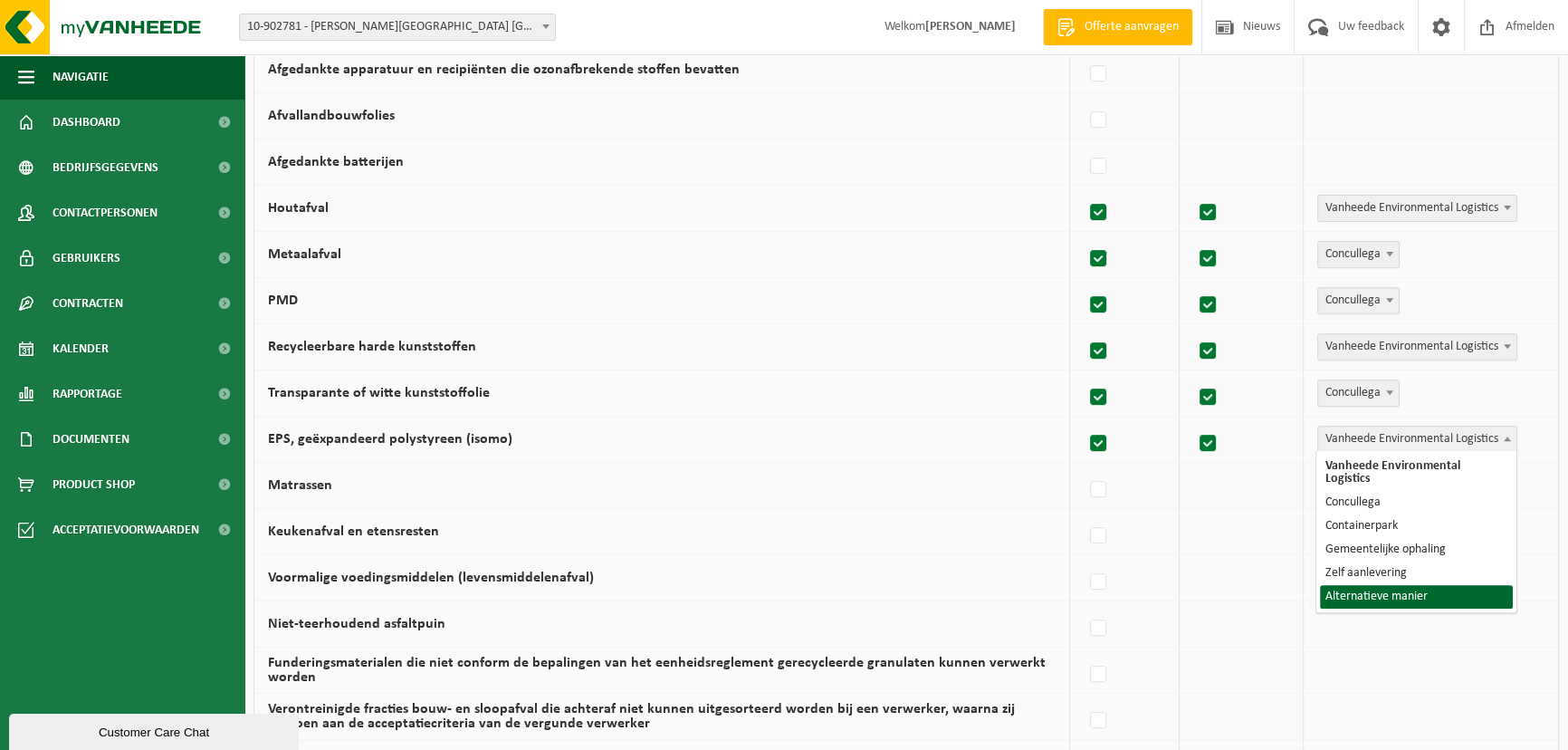
select select "Alternatieve manier"
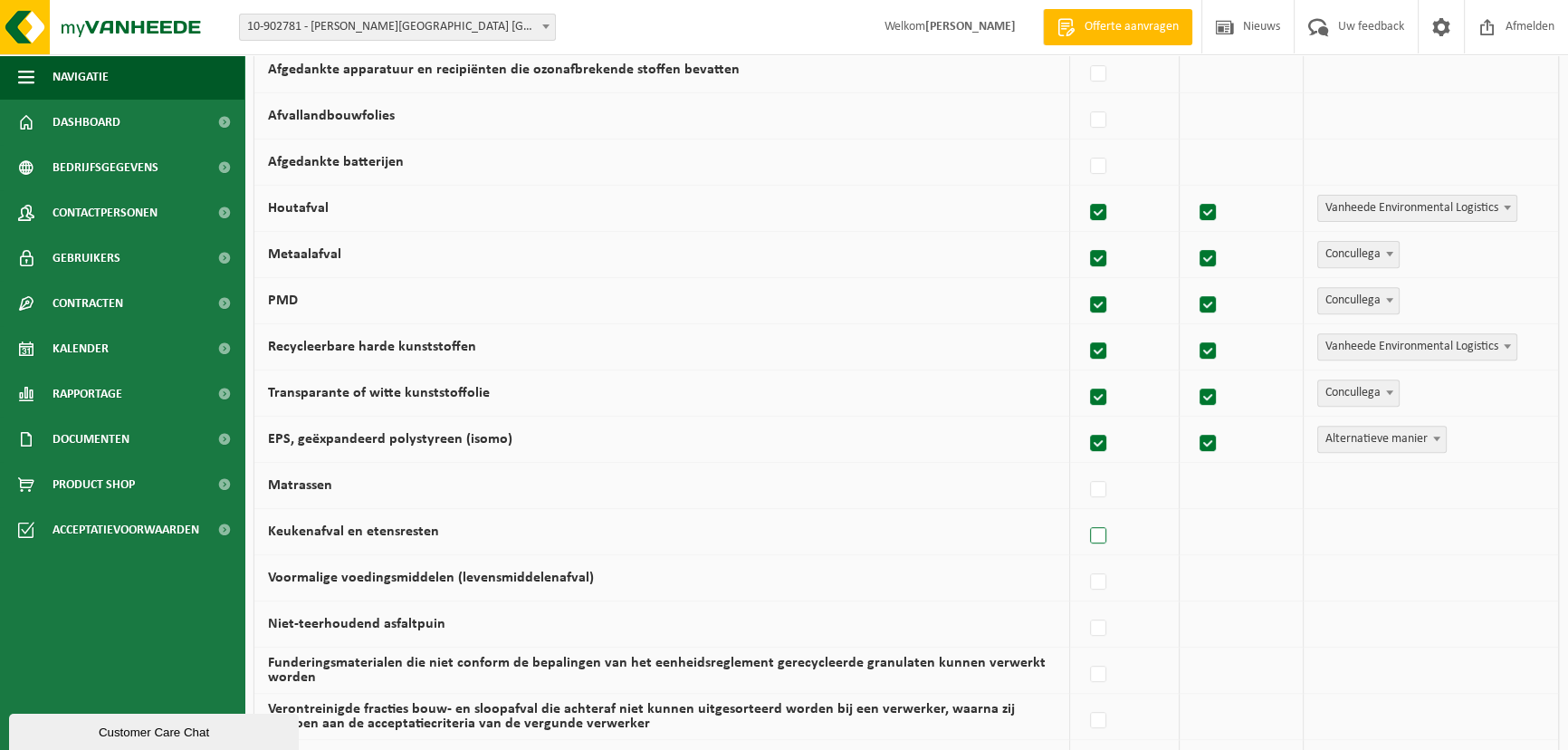
click at [1105, 535] on label at bounding box center [1099, 536] width 26 height 27
click at [1084, 514] on input "Keukenafval en etensresten" at bounding box center [1083, 513] width 1 height 1
checkbox input "true"
click at [1321, 532] on span "Vanheede Environmental Logistics" at bounding box center [1417, 532] width 198 height 26
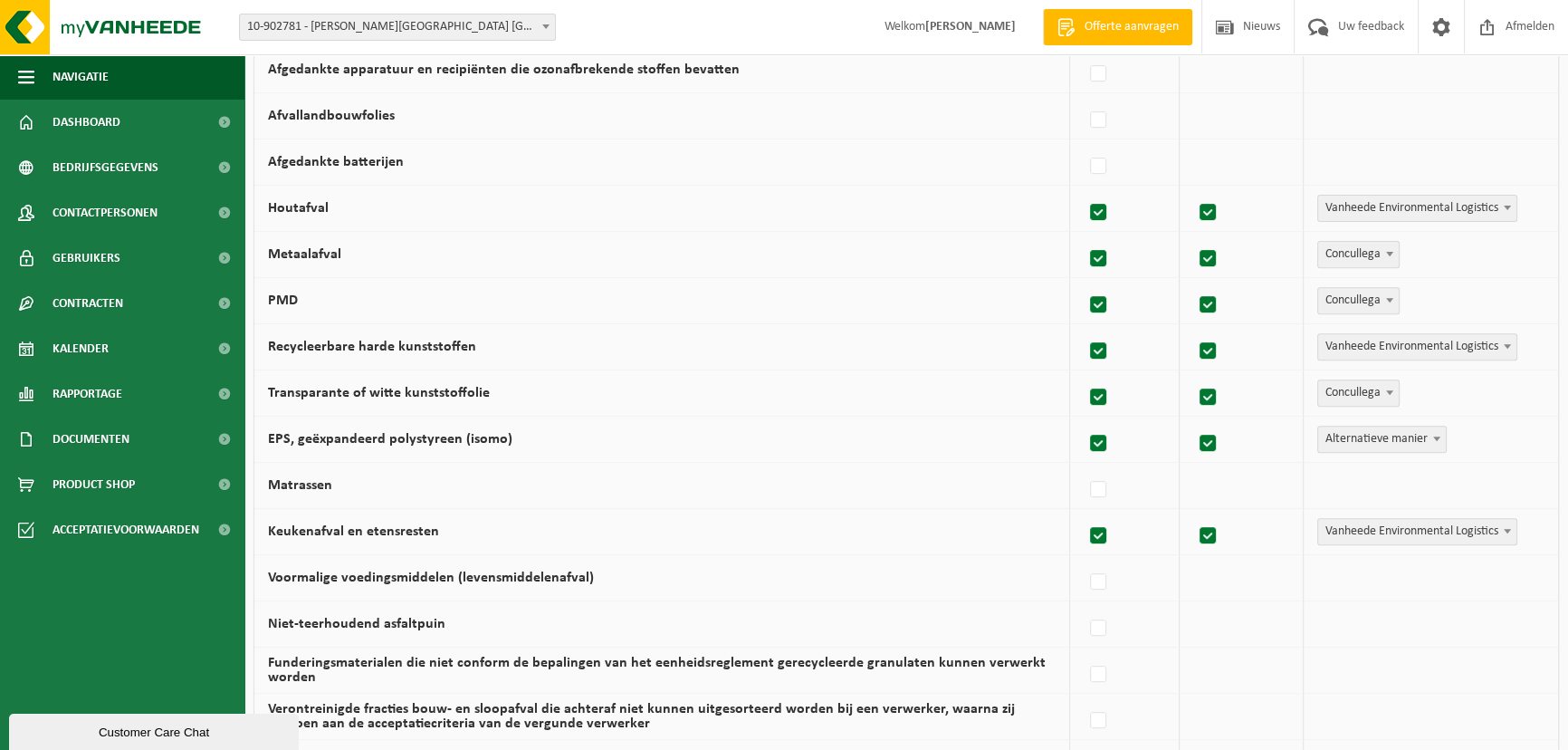
click at [1321, 532] on span "Vanheede Environmental Logistics" at bounding box center [1417, 532] width 198 height 26
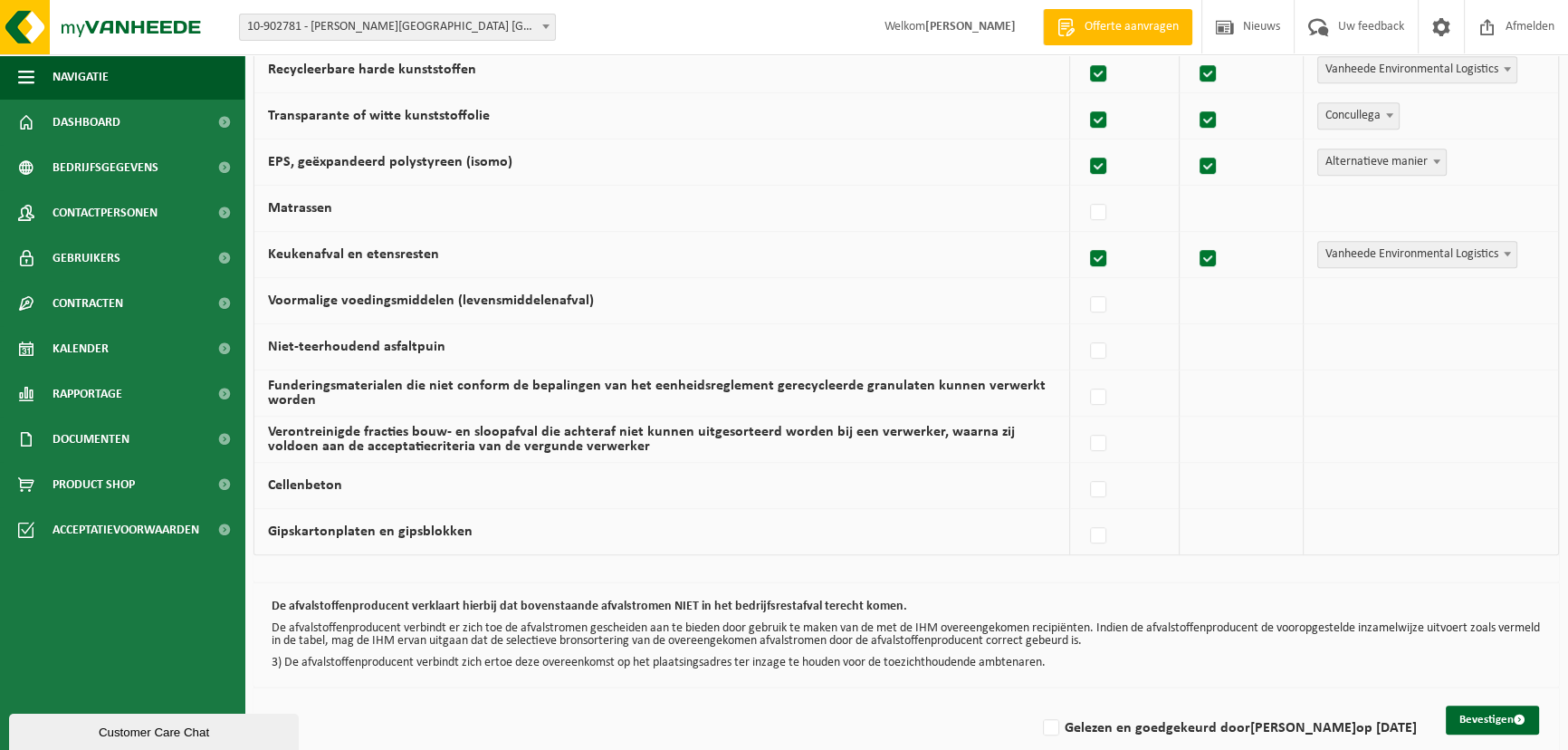
scroll to position [1125, 0]
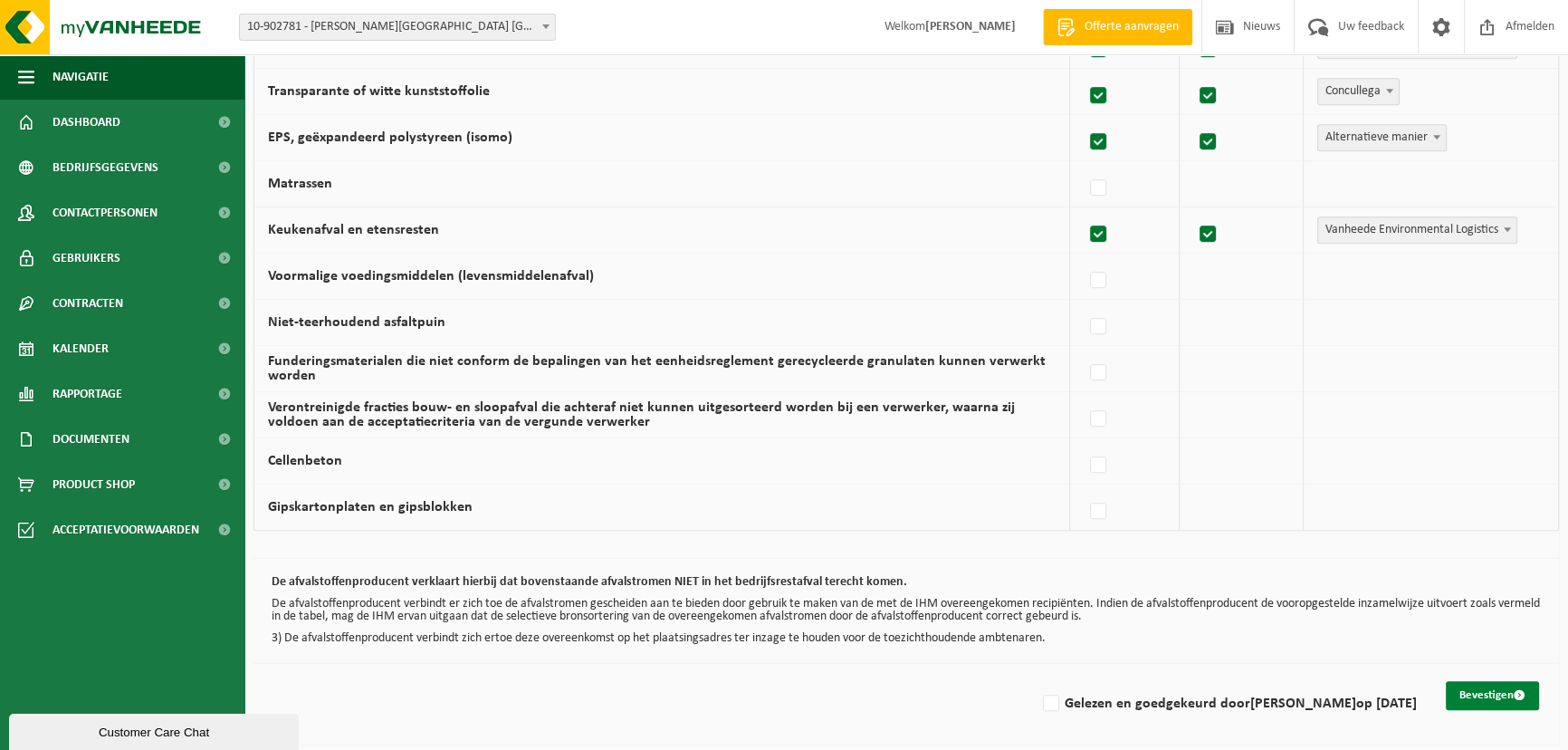
click at [1471, 688] on button "Bevestigen" at bounding box center [1493, 694] width 93 height 29
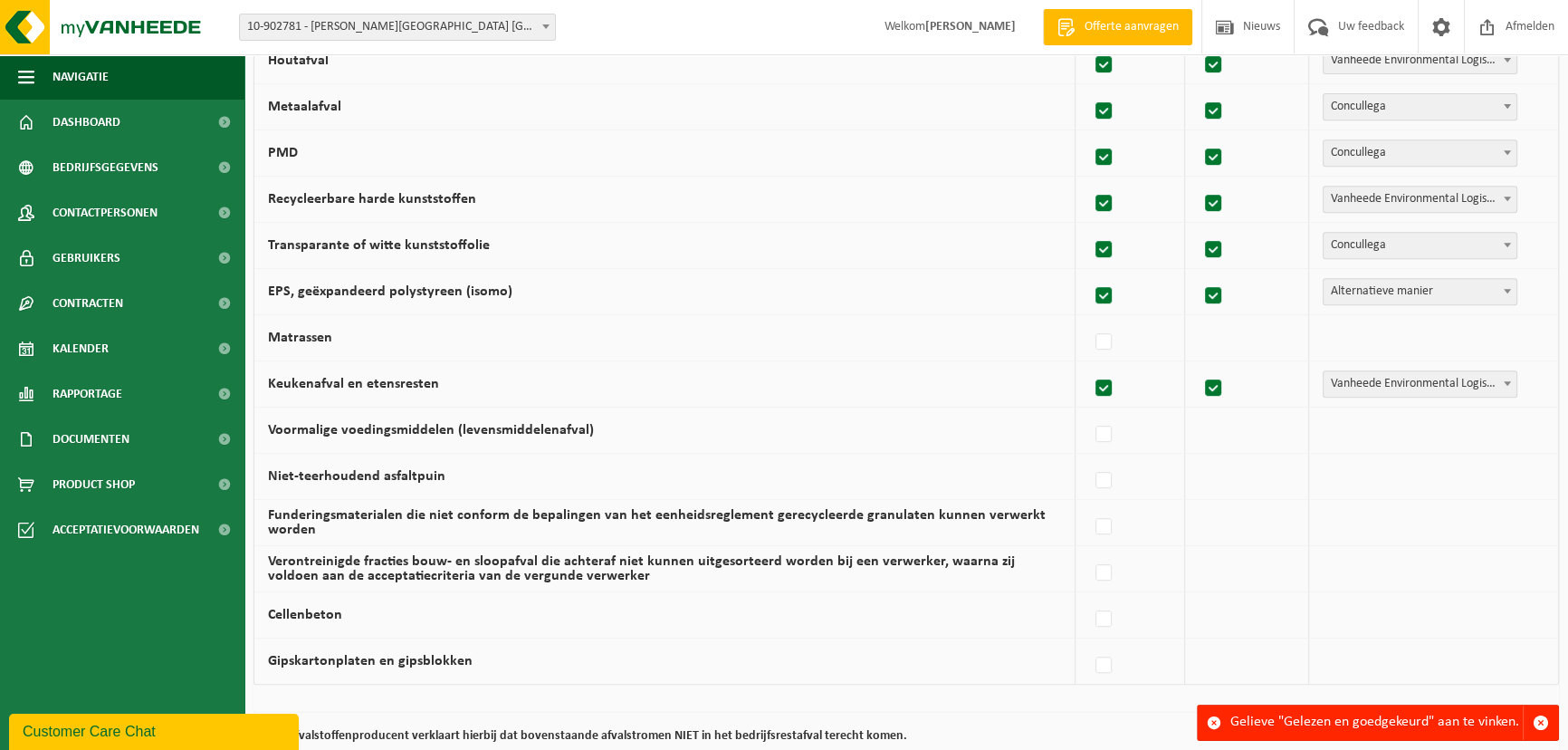
scroll to position [1125, 0]
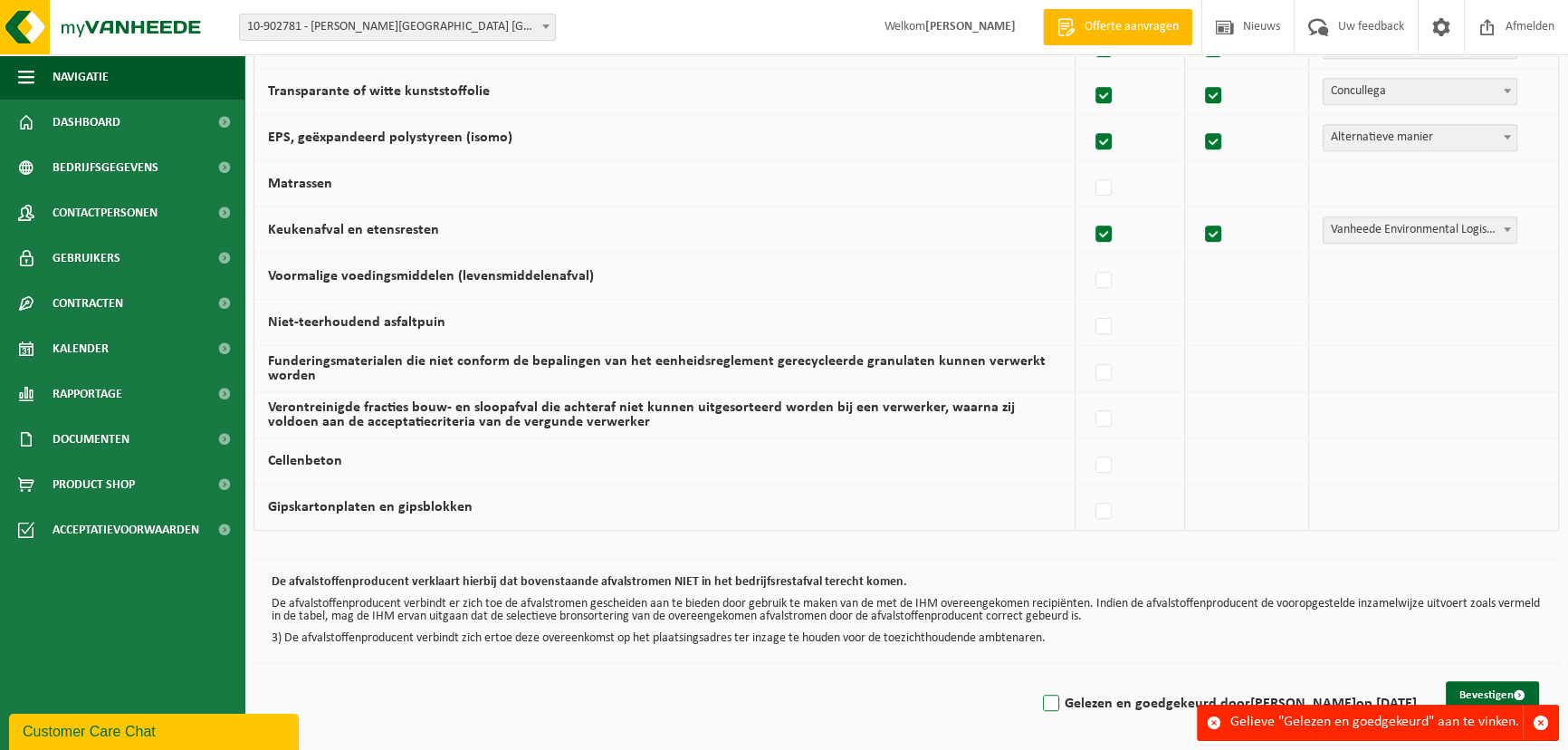
drag, startPoint x: 1063, startPoint y: 700, endPoint x: 1135, endPoint y: 696, distance: 72.1
click at [1064, 700] on label "Gelezen en goedgekeurd door [PERSON_NAME] op [DATE]" at bounding box center [1228, 703] width 378 height 27
click at [1036, 681] on input "Gelezen en goedgekeurd door Ruben Boon op 02/10/25" at bounding box center [1035, 681] width 1 height 1
checkbox input "true"
click at [1484, 691] on button "Bevestigen" at bounding box center [1493, 694] width 93 height 29
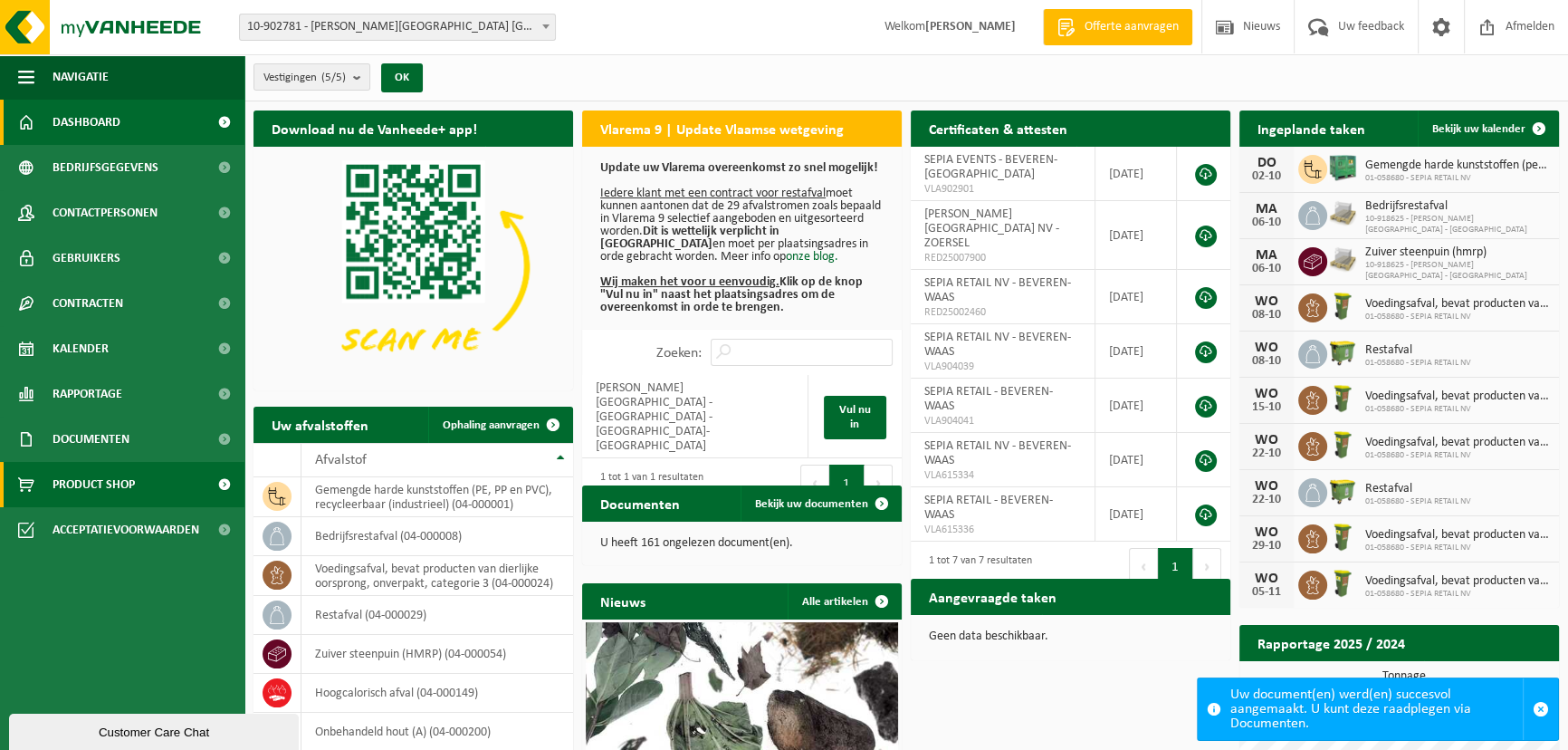
click at [96, 494] on span "Product Shop" at bounding box center [93, 485] width 82 height 46
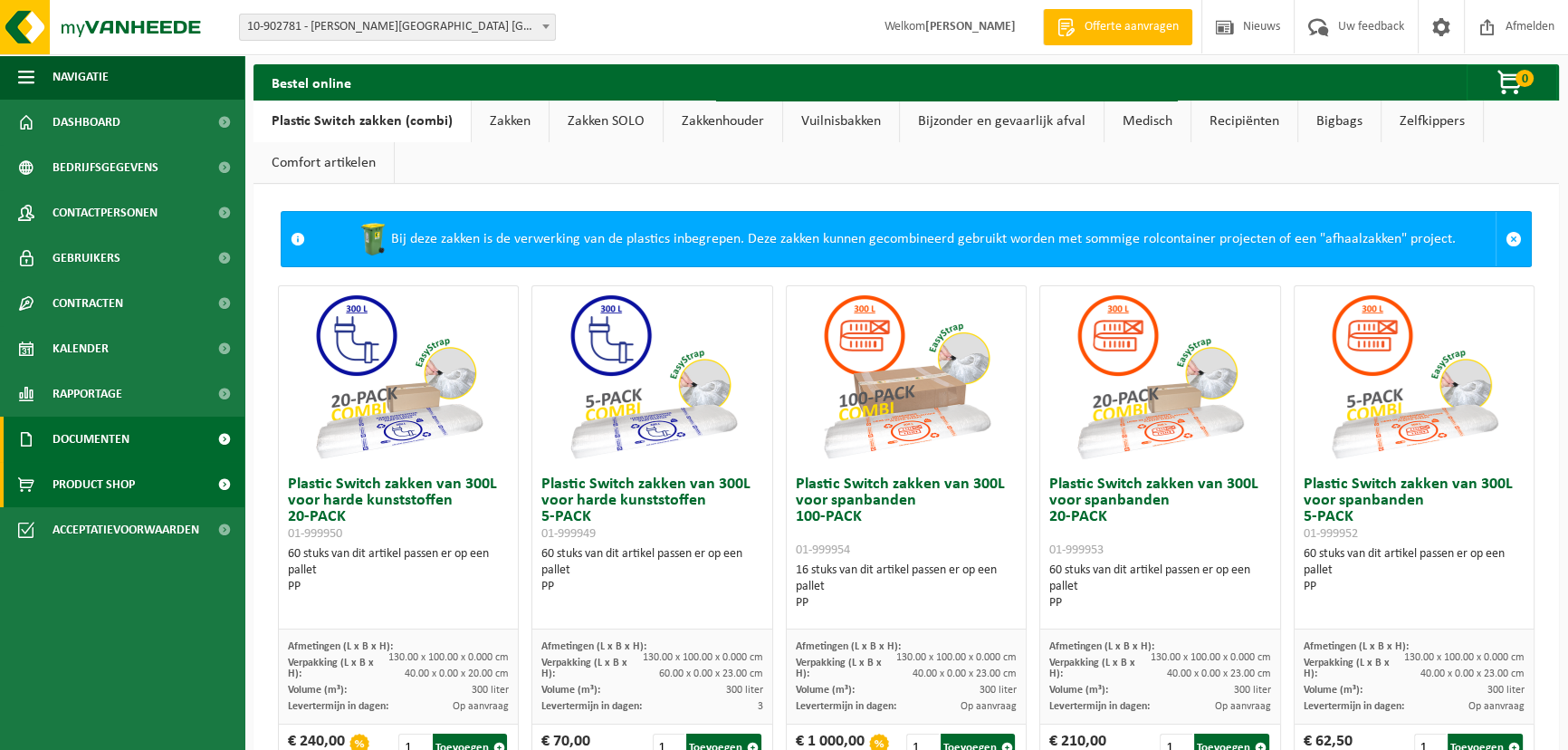
click at [106, 442] on span "Documenten" at bounding box center [91, 439] width 77 height 46
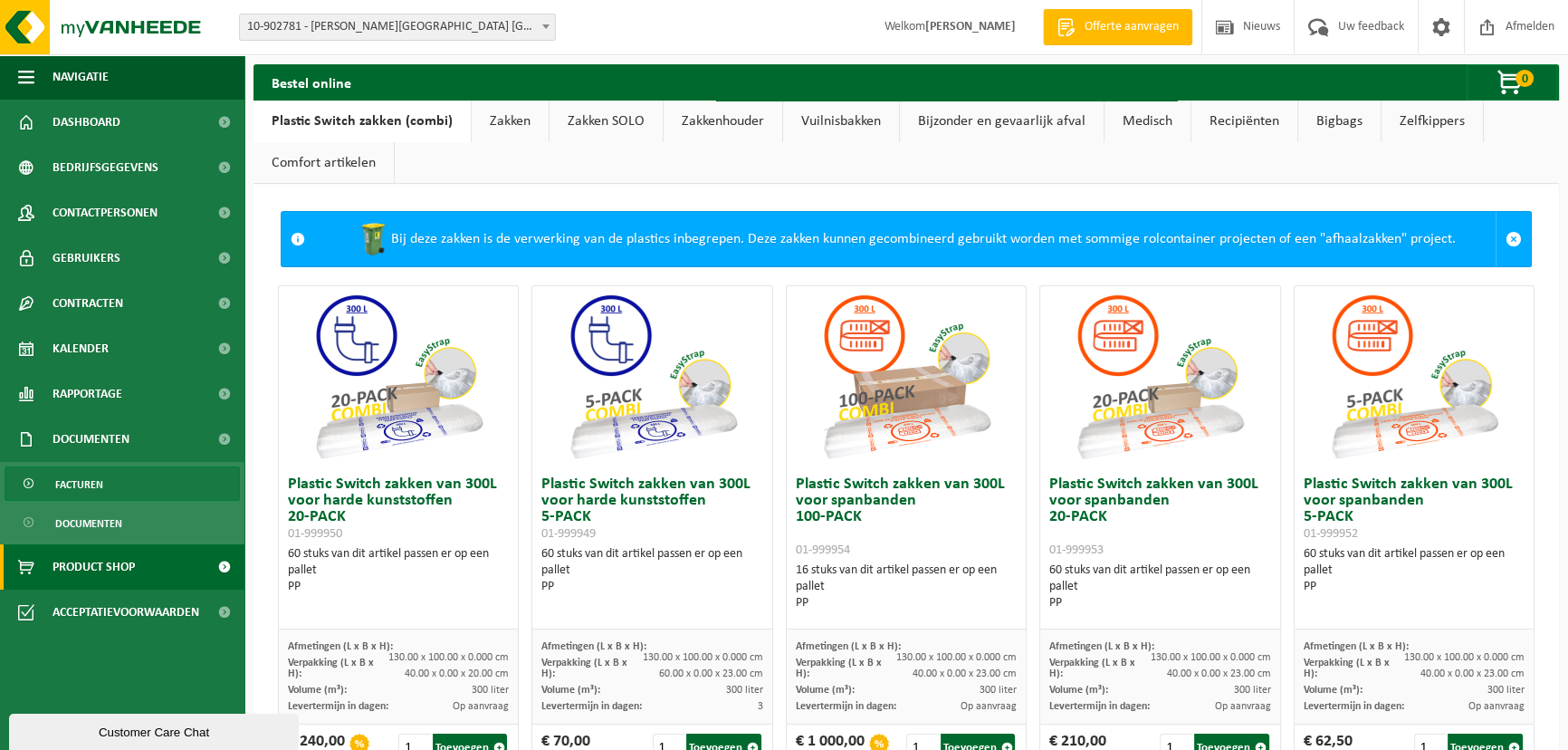
click at [107, 486] on link "Facturen" at bounding box center [122, 483] width 235 height 35
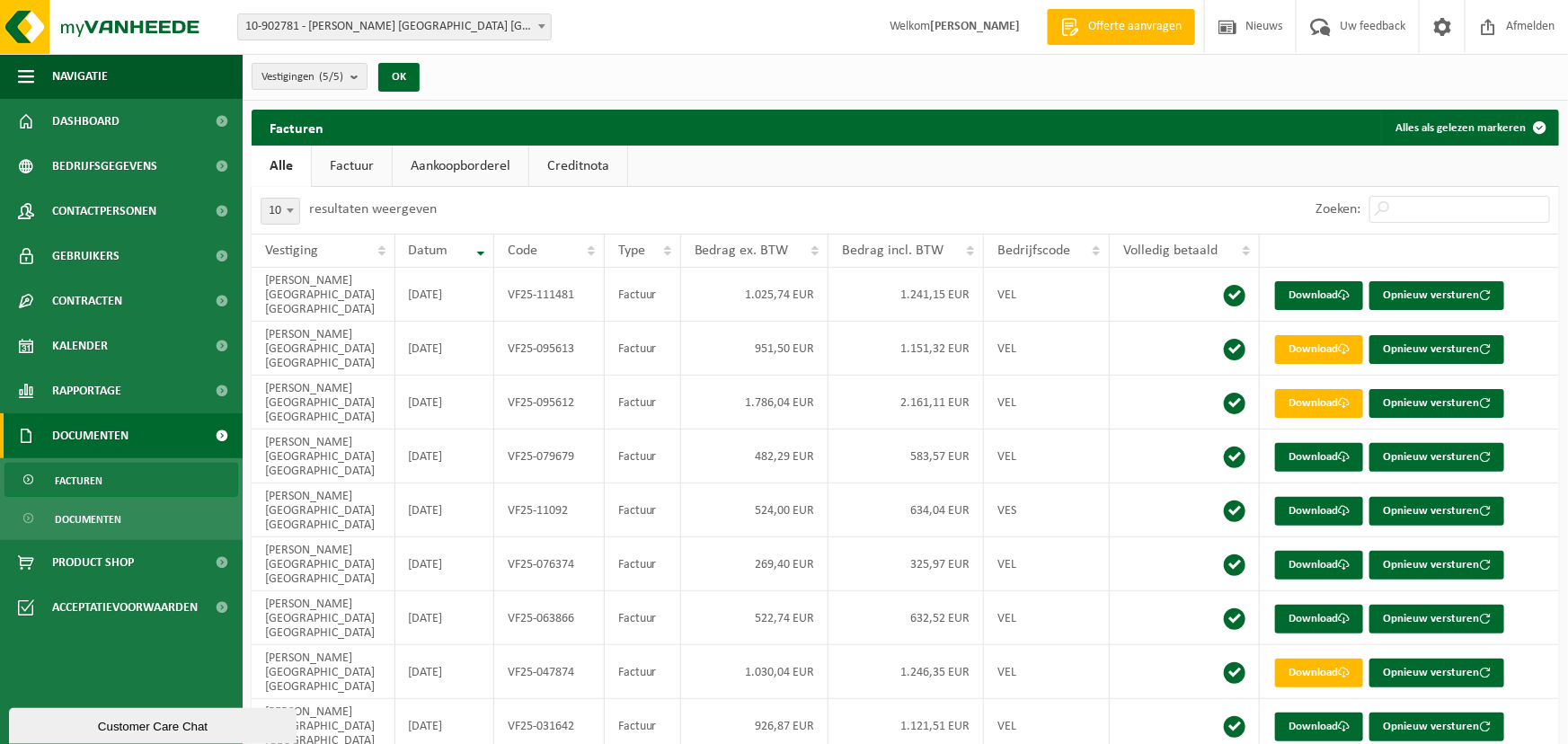
click at [381, 167] on link "Factuur" at bounding box center [351, 166] width 80 height 41
click at [492, 166] on link "Aankoopborderel" at bounding box center [463, 166] width 136 height 41
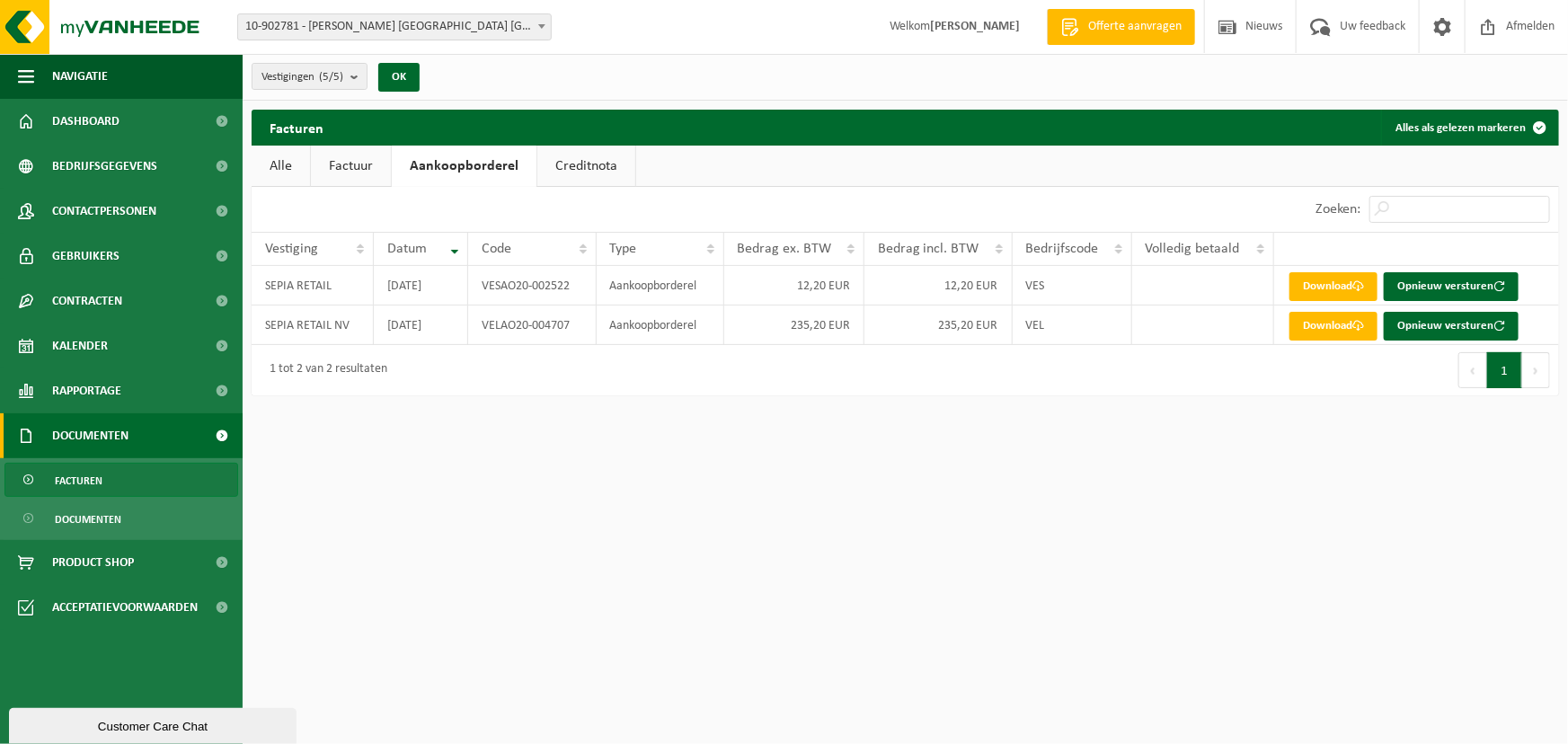
click at [281, 162] on link "Alle" at bounding box center [281, 166] width 58 height 41
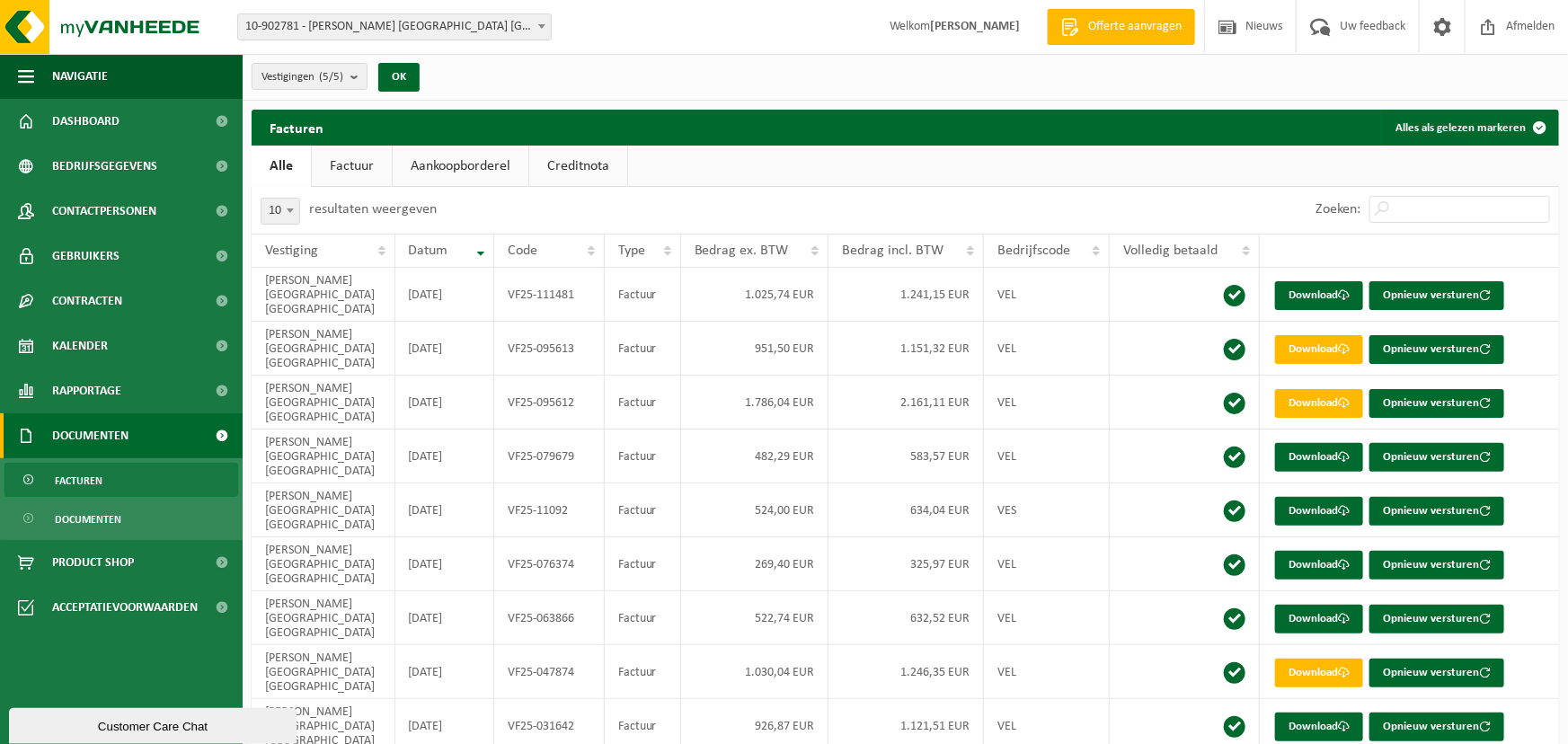
click at [794, 170] on ul "Alle Factuur Aankoopborderel Creditnota" at bounding box center [906, 166] width 1307 height 41
